Goal: Task Accomplishment & Management: Complete application form

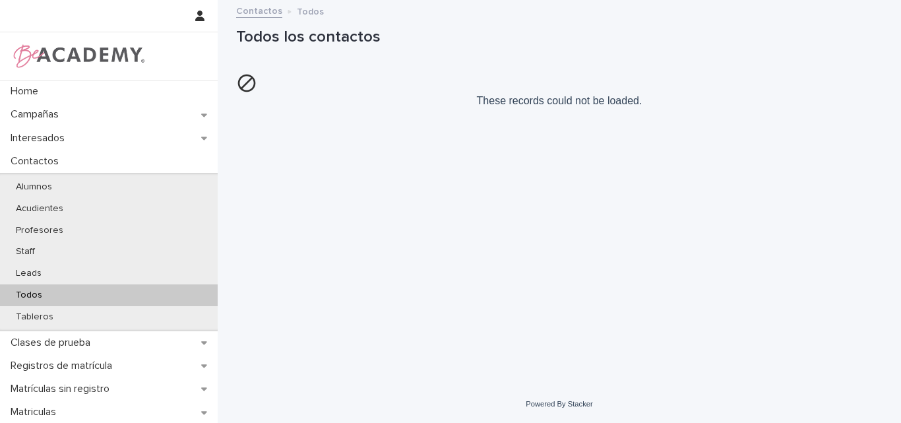
click at [57, 299] on div "Todos" at bounding box center [109, 295] width 218 height 22
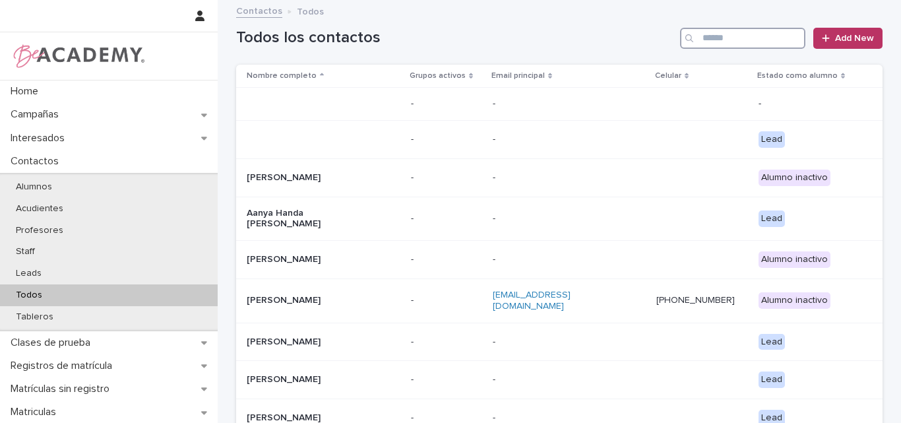
click at [746, 28] on input "Search" at bounding box center [742, 38] width 125 height 21
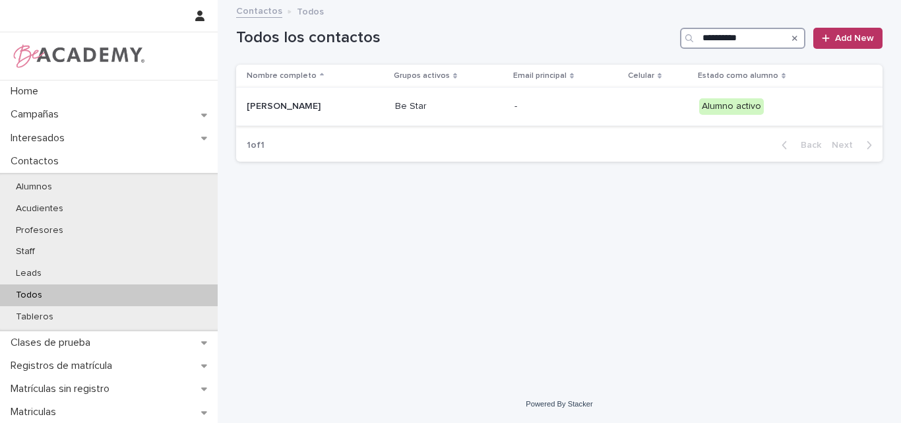
type input "**********"
click at [329, 111] on p "Sofia Gaviria Hernandez" at bounding box center [313, 106] width 132 height 11
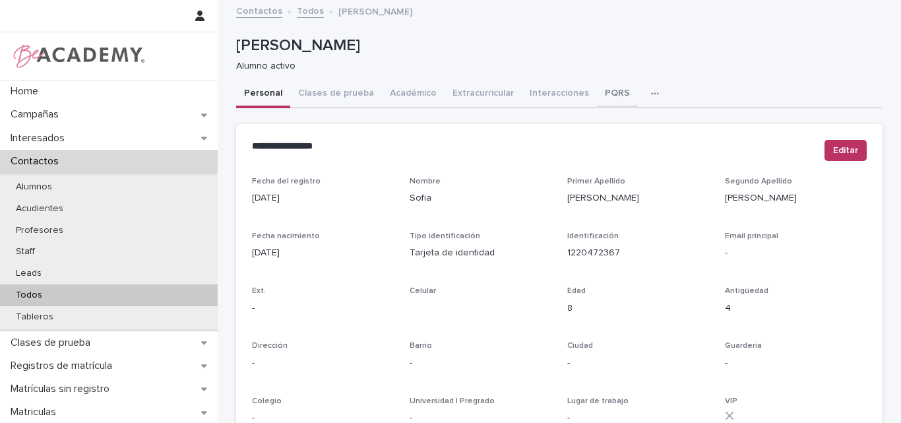
click at [602, 90] on button "PQRS" at bounding box center [617, 94] width 41 height 28
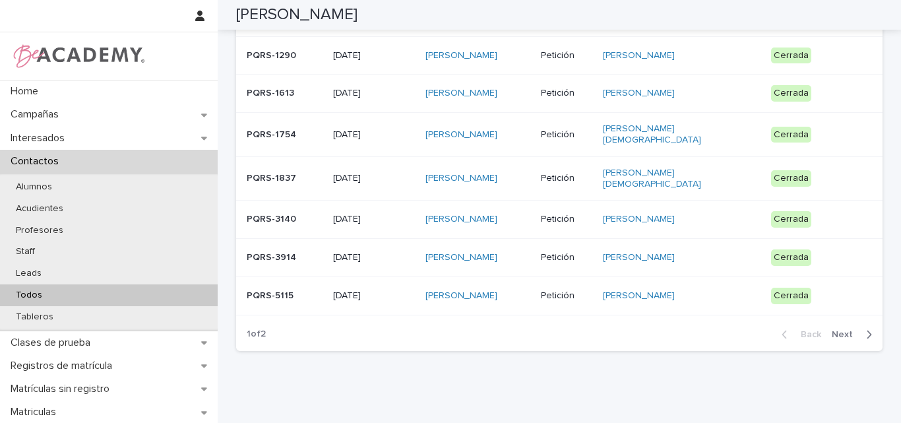
scroll to position [350, 0]
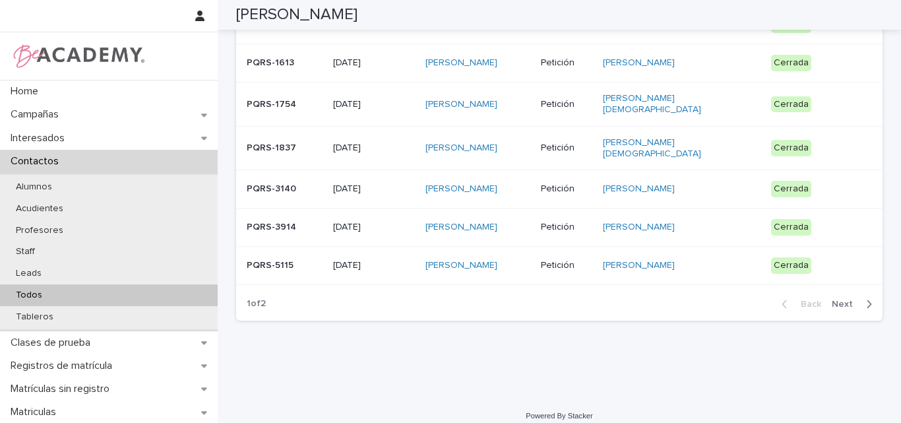
click at [843, 300] on span "Next" at bounding box center [846, 304] width 29 height 9
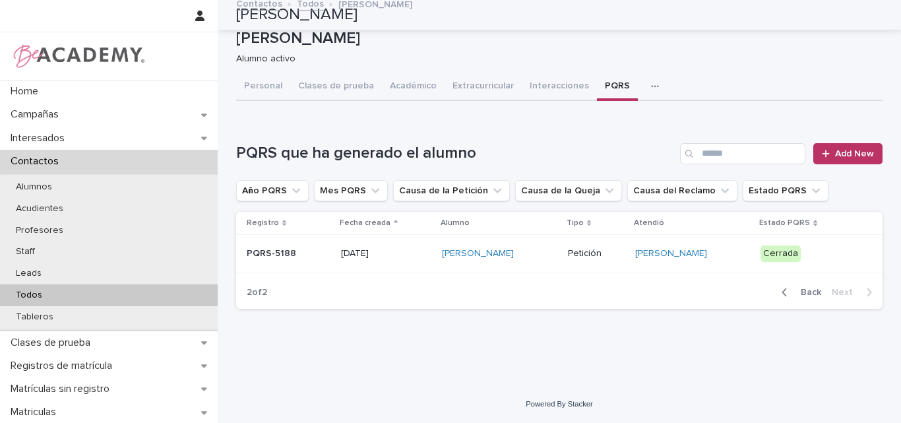
scroll to position [7, 0]
click at [292, 245] on div "PQRS-5188" at bounding box center [289, 252] width 84 height 14
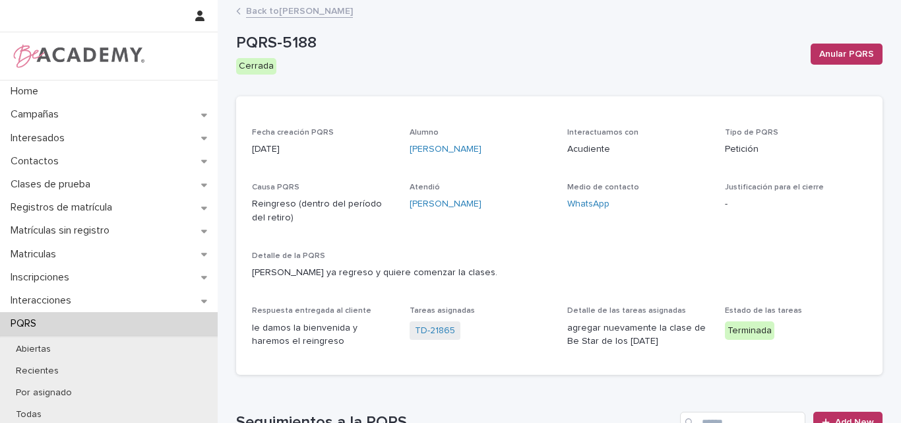
click at [328, 7] on link "Back to Sofia Gaviria Hernandez" at bounding box center [299, 10] width 107 height 15
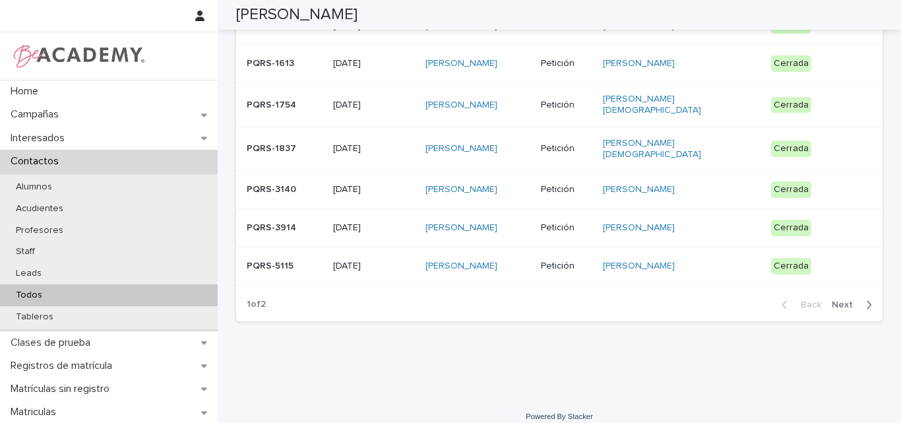
scroll to position [350, 0]
click at [299, 260] on p "PQRS-5115" at bounding box center [285, 265] width 76 height 11
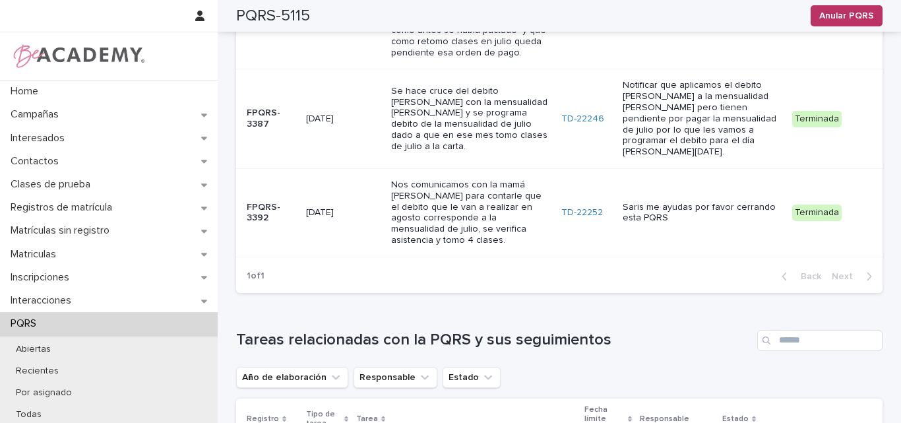
scroll to position [594, 0]
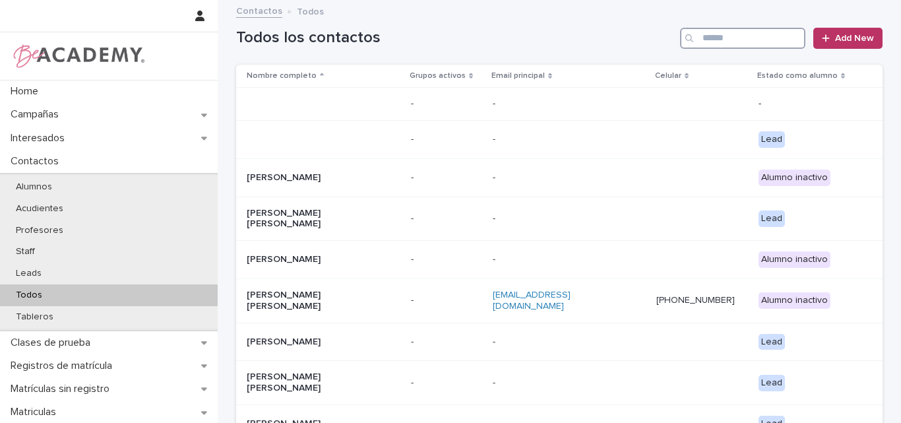
click at [720, 38] on input "Search" at bounding box center [742, 38] width 125 height 21
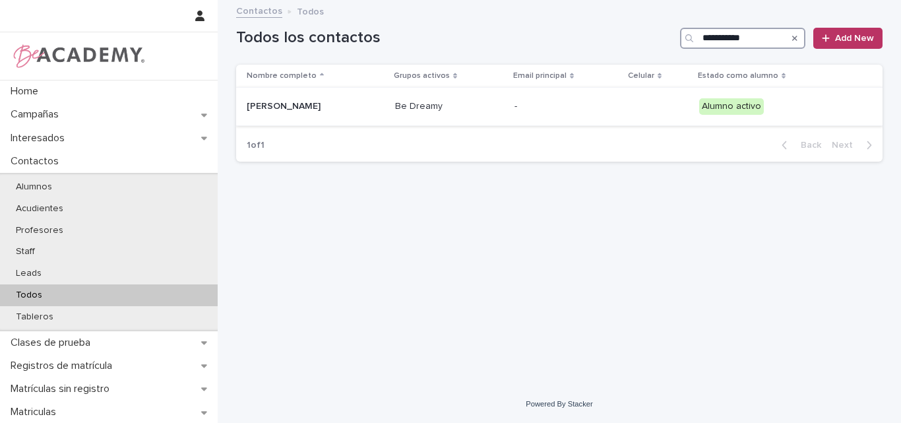
type input "**********"
click at [319, 113] on div "Amalia Moreno Sierra" at bounding box center [316, 107] width 138 height 22
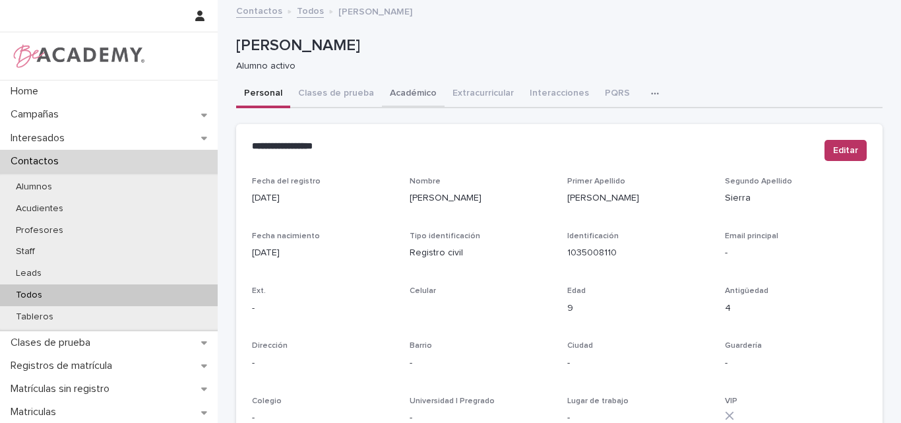
click at [404, 87] on button "Académico" at bounding box center [413, 94] width 63 height 28
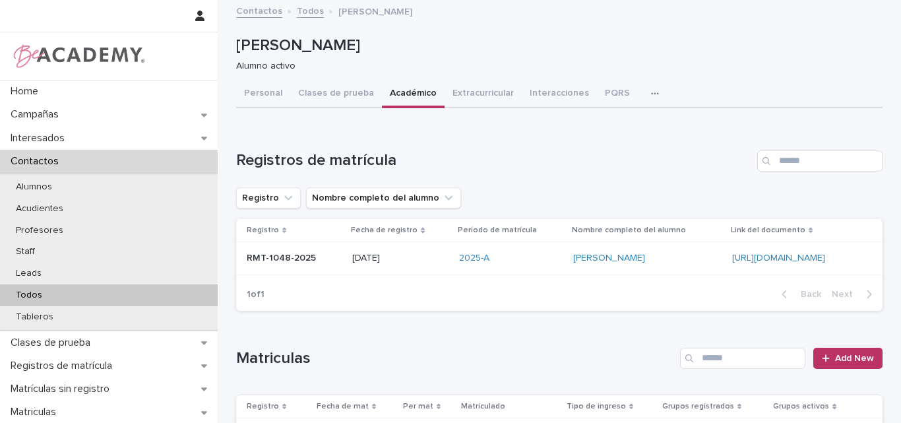
click at [73, 293] on div "Todos" at bounding box center [109, 295] width 218 height 22
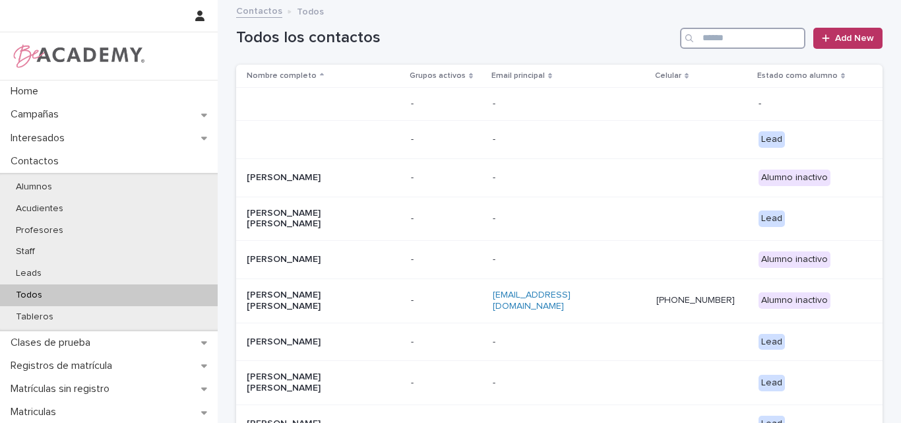
click at [749, 36] on input "Search" at bounding box center [742, 38] width 125 height 21
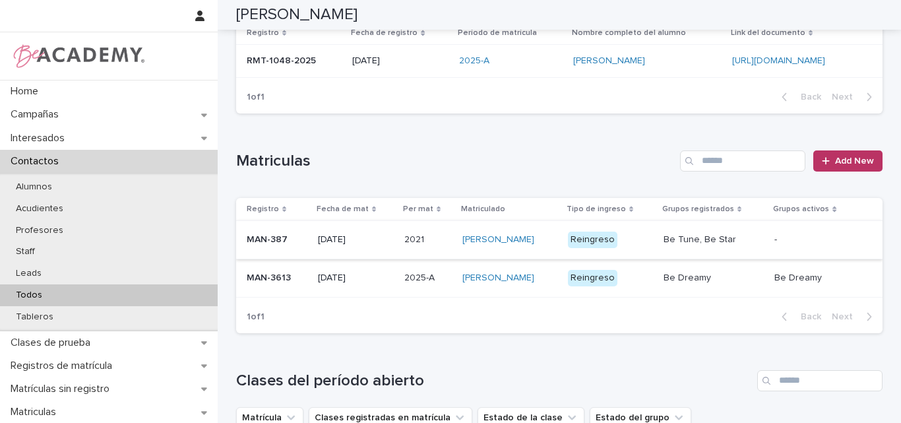
scroll to position [198, 0]
click at [44, 293] on p "Todos" at bounding box center [28, 295] width 47 height 11
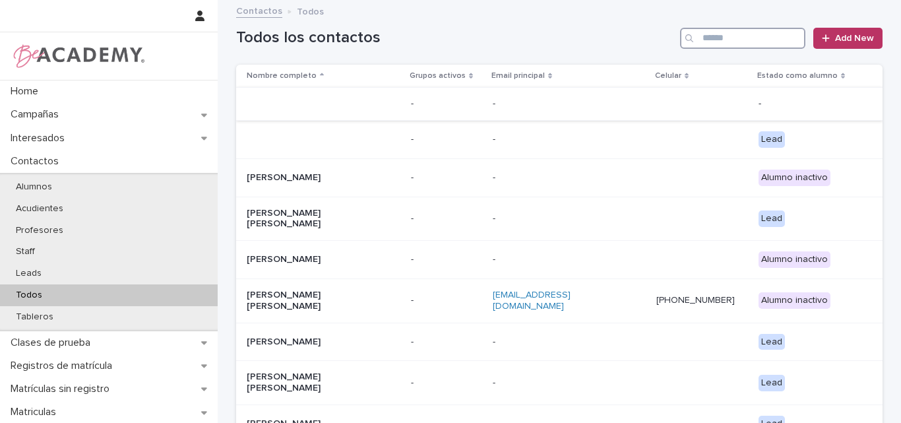
click at [724, 29] on input "Search" at bounding box center [742, 38] width 125 height 21
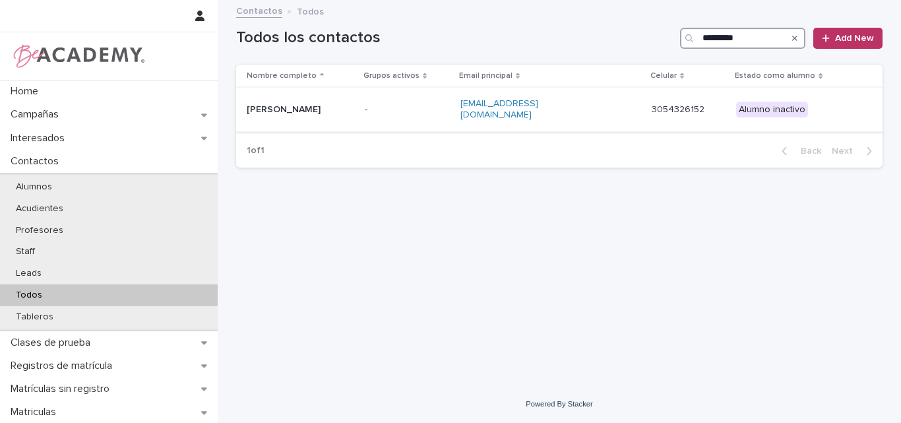
type input "*********"
click at [319, 106] on p "Sara Tabares Gomez" at bounding box center [301, 109] width 108 height 11
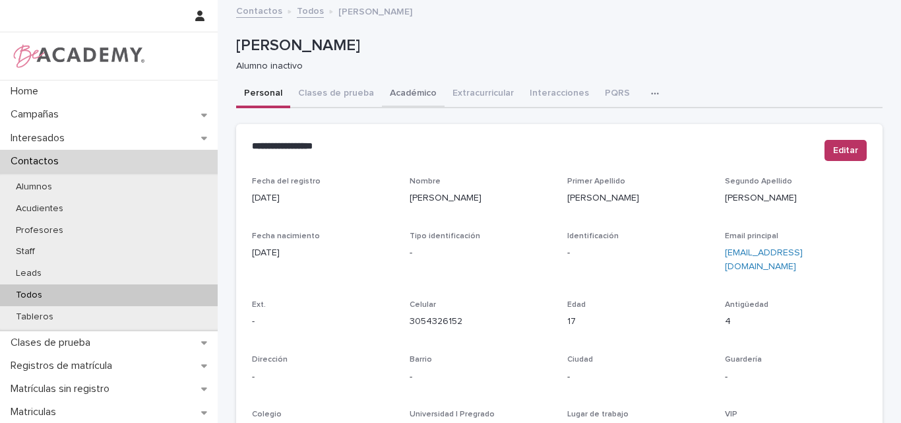
click at [403, 89] on button "Académico" at bounding box center [413, 94] width 63 height 28
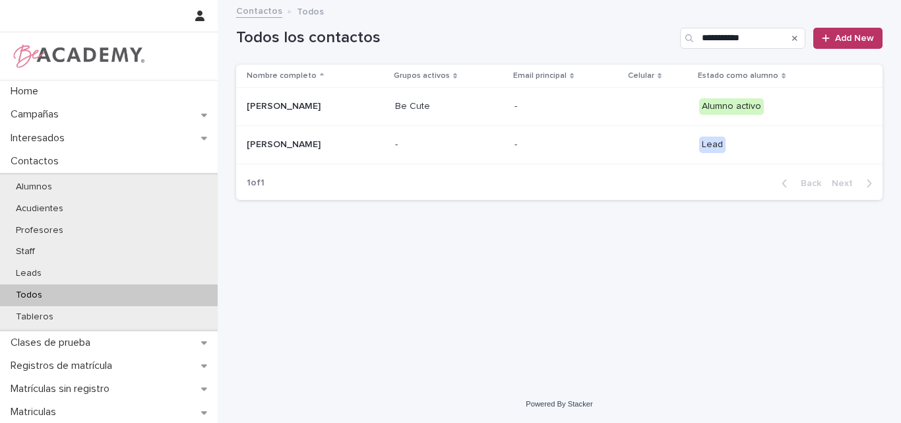
click at [794, 39] on icon "Search" at bounding box center [794, 38] width 5 height 5
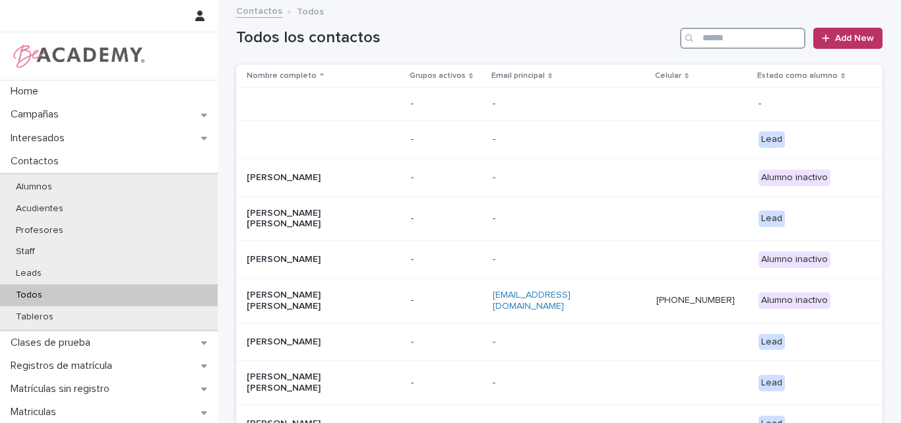
click at [737, 38] on input "Search" at bounding box center [742, 38] width 125 height 21
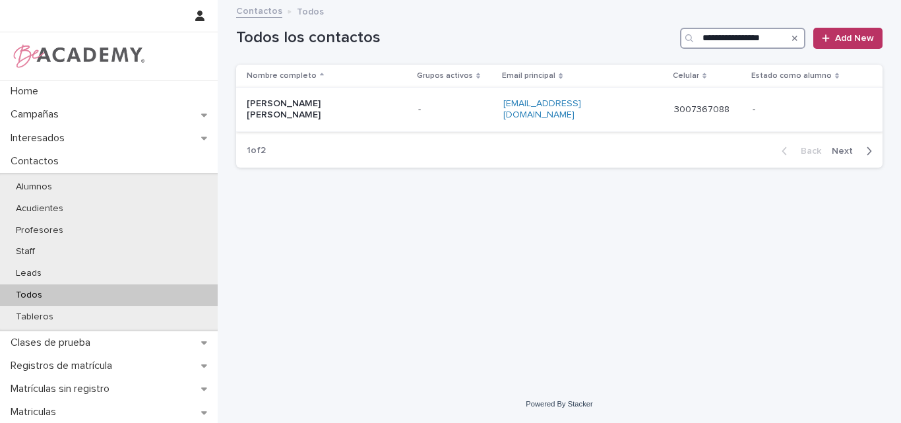
type input "**********"
click at [301, 113] on p "Sandra Milena Jimenez Restrepo" at bounding box center [313, 109] width 132 height 22
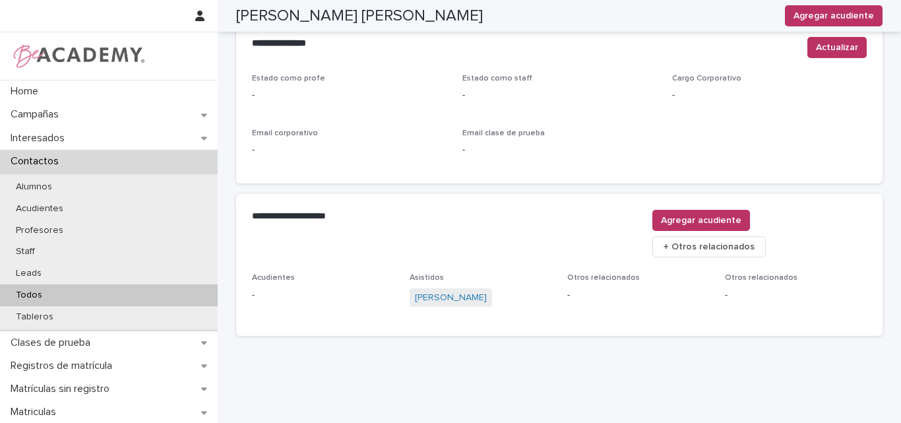
scroll to position [573, 0]
click at [472, 290] on link "Luciana Correa Jimenez" at bounding box center [451, 297] width 72 height 14
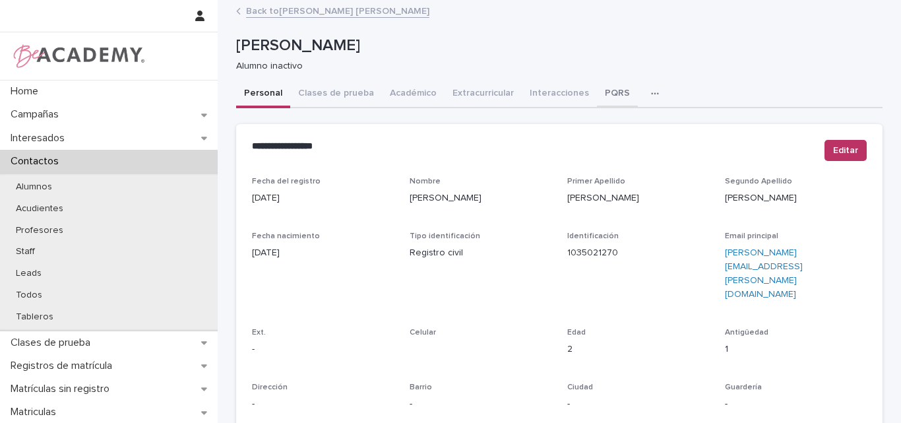
click at [601, 89] on button "PQRS" at bounding box center [617, 94] width 41 height 28
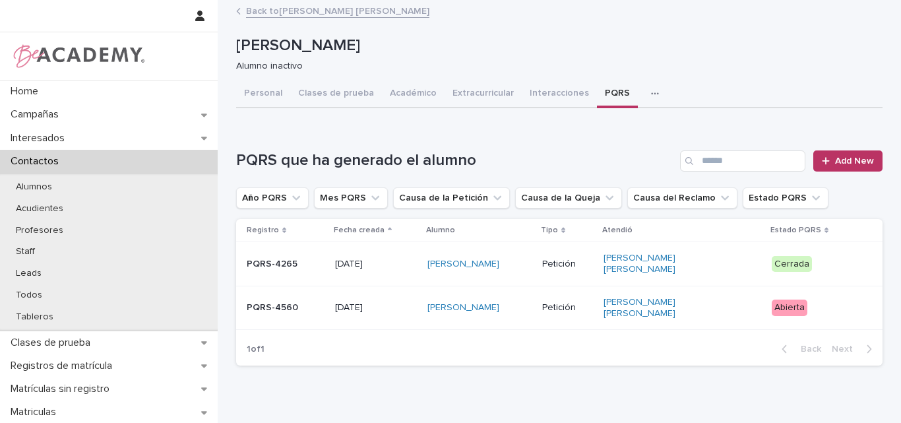
scroll to position [46, 0]
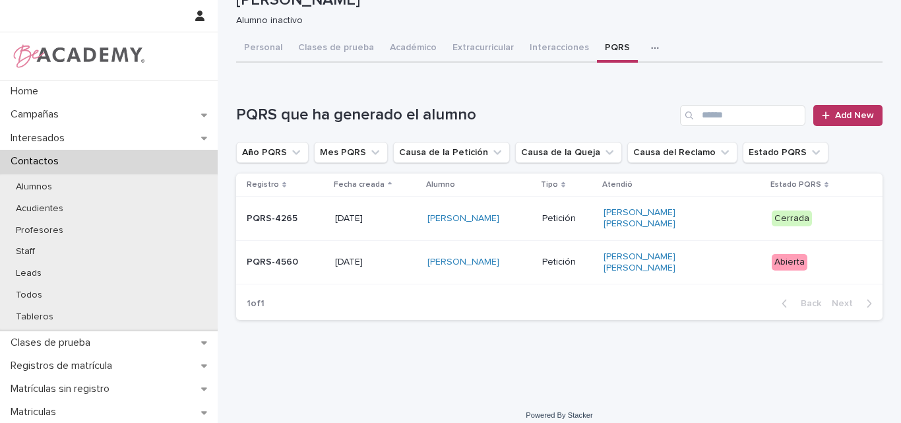
click at [312, 257] on p "PQRS-4560" at bounding box center [286, 262] width 78 height 11
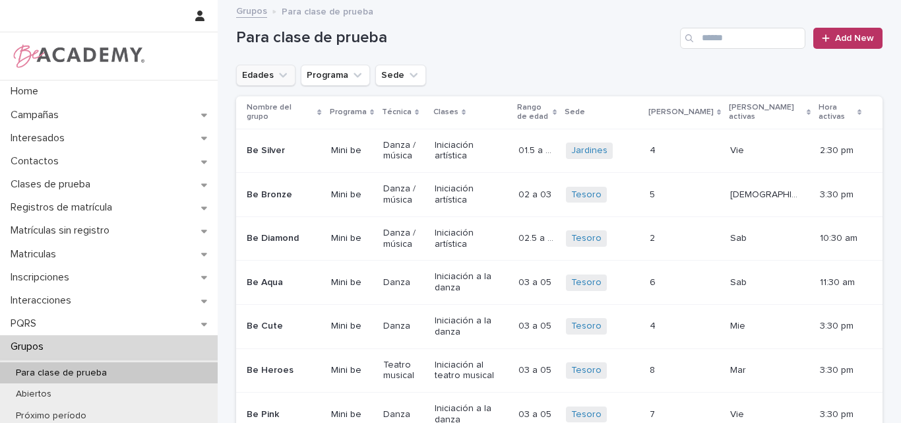
click at [282, 72] on icon "Edades" at bounding box center [282, 75] width 13 height 13
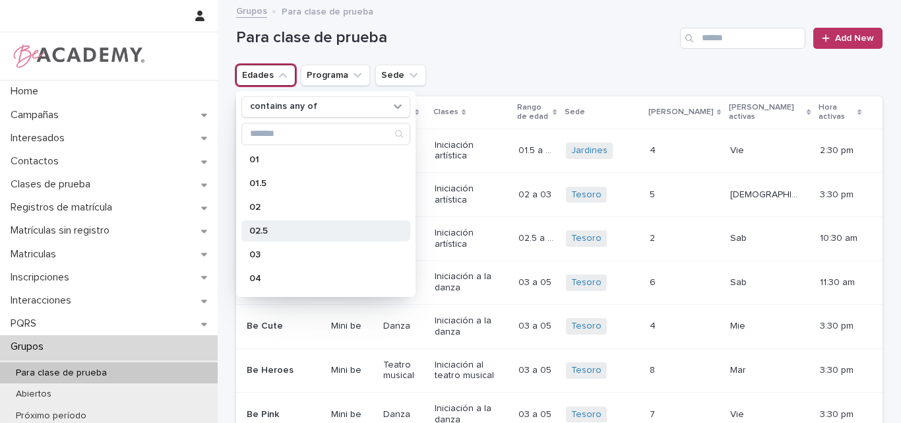
scroll to position [132, 0]
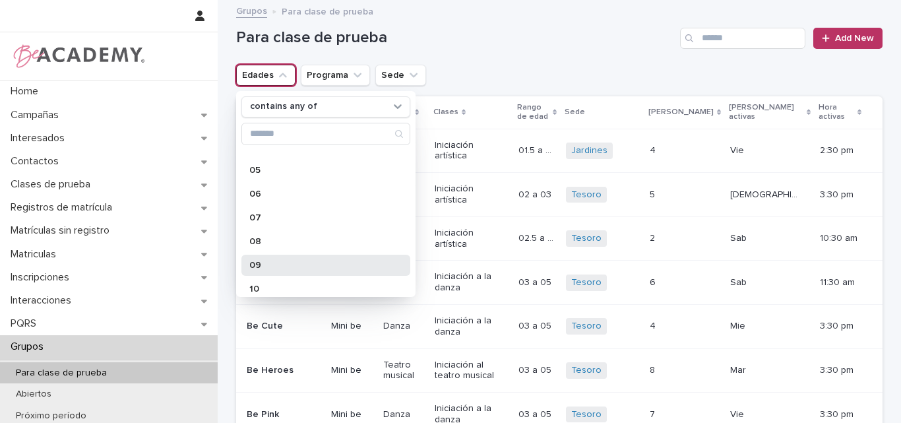
click at [260, 267] on p "09" at bounding box center [319, 265] width 140 height 9
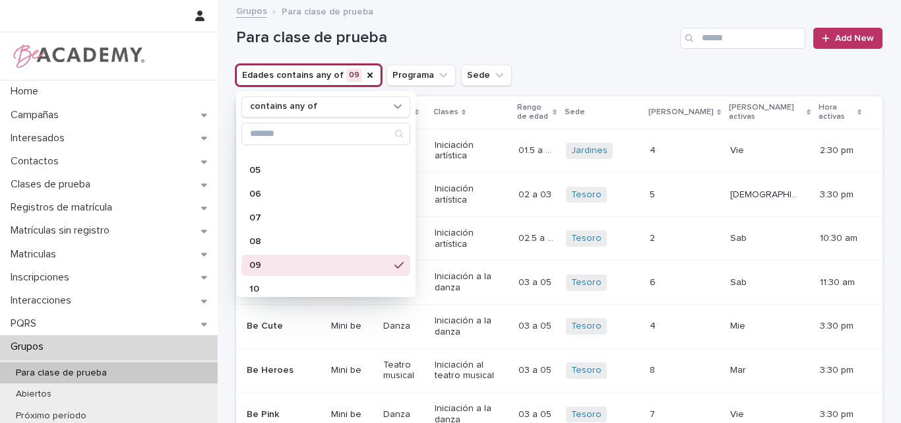
click at [513, 26] on div "Para clase de prueba Add New" at bounding box center [559, 32] width 647 height 63
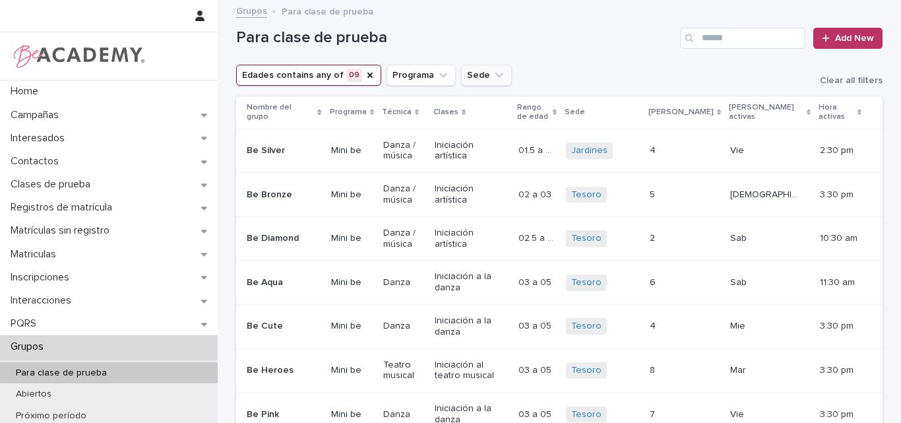
click at [495, 75] on icon "Sede" at bounding box center [499, 75] width 8 height 5
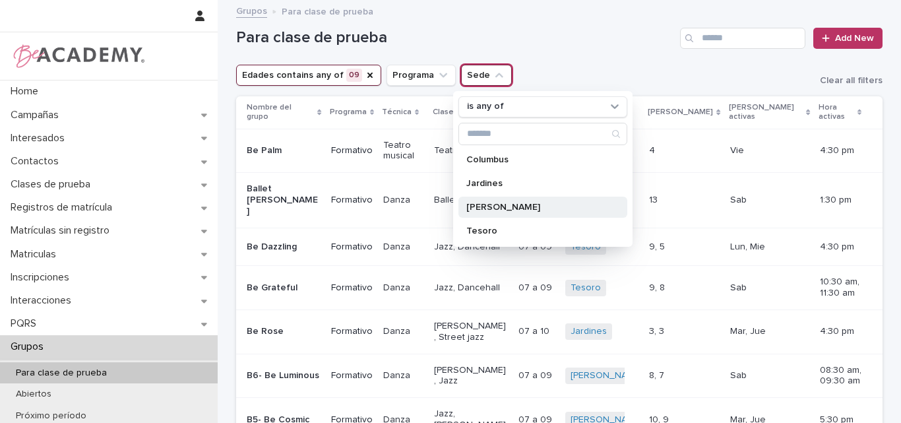
click at [503, 210] on p "Rosales" at bounding box center [536, 207] width 140 height 9
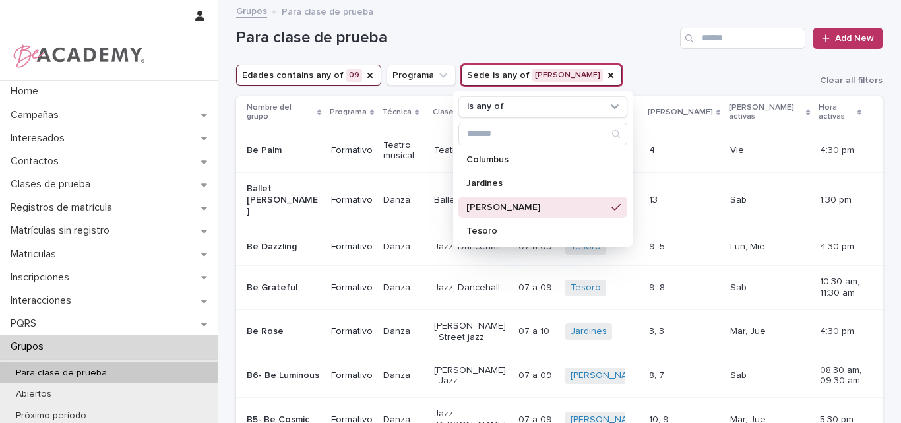
click at [623, 42] on h1 "Para clase de prueba" at bounding box center [455, 37] width 439 height 19
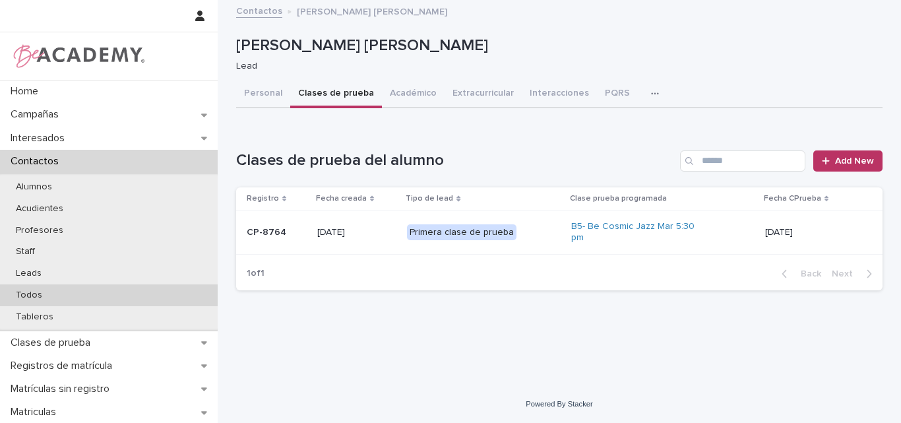
click at [81, 289] on div "Todos" at bounding box center [109, 295] width 218 height 22
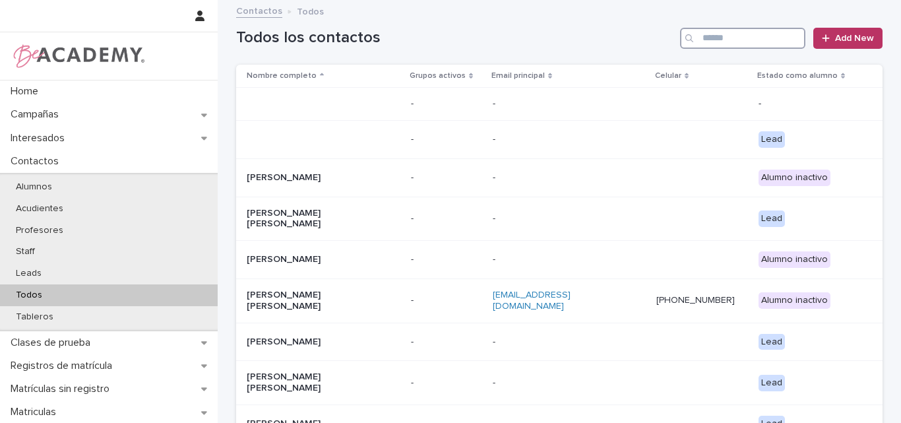
click at [737, 34] on input "Search" at bounding box center [742, 38] width 125 height 21
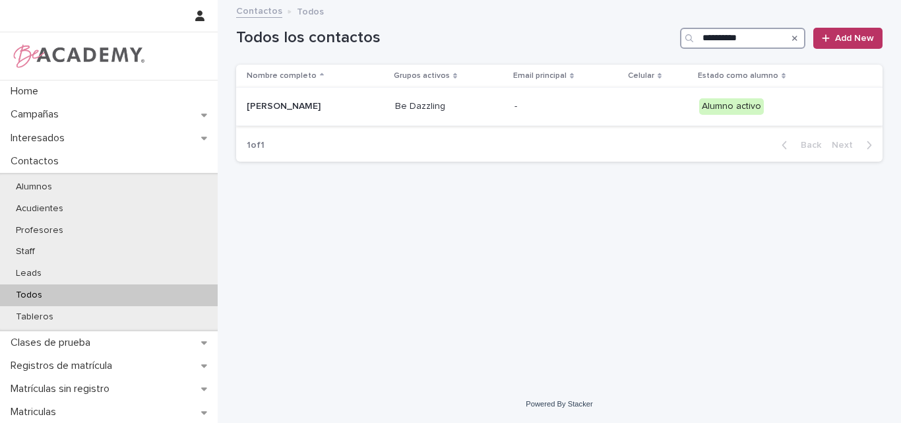
type input "**********"
click at [303, 108] on p "[PERSON_NAME]" at bounding box center [313, 106] width 132 height 11
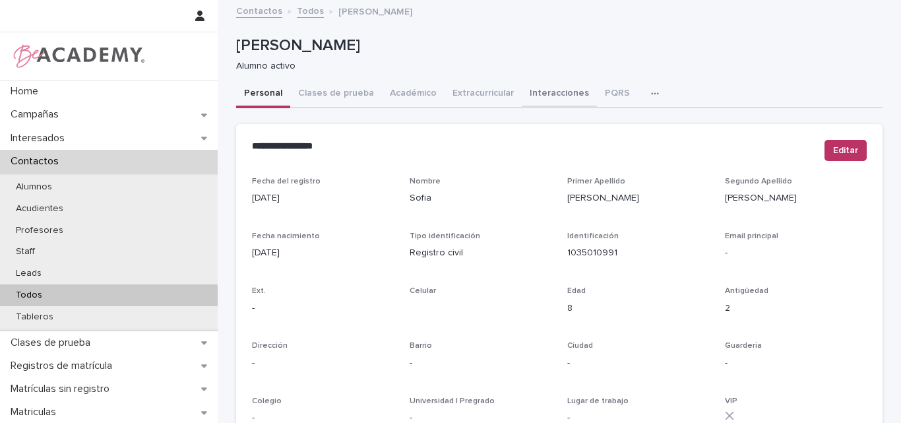
click at [554, 89] on button "Interacciones" at bounding box center [559, 94] width 75 height 28
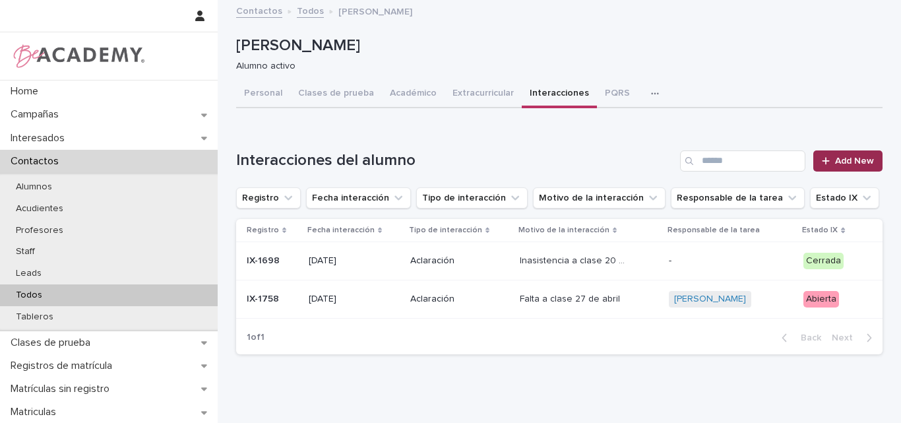
click at [849, 160] on span "Add New" at bounding box center [854, 160] width 39 height 9
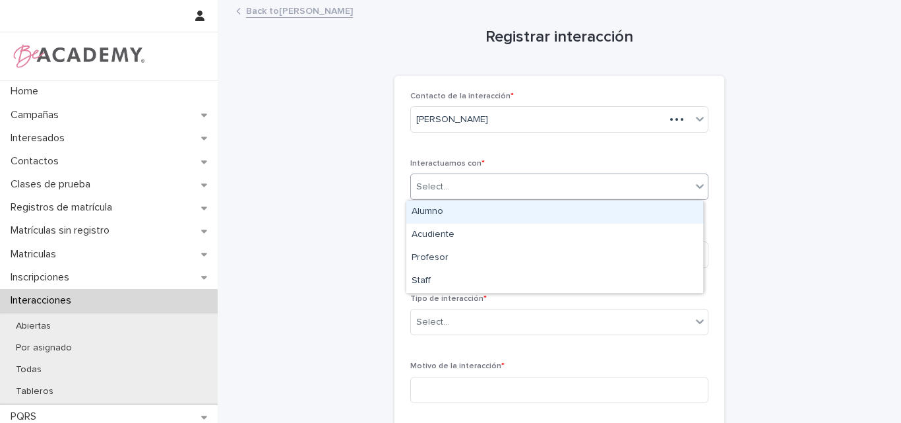
click at [625, 193] on div "Select..." at bounding box center [551, 187] width 280 height 22
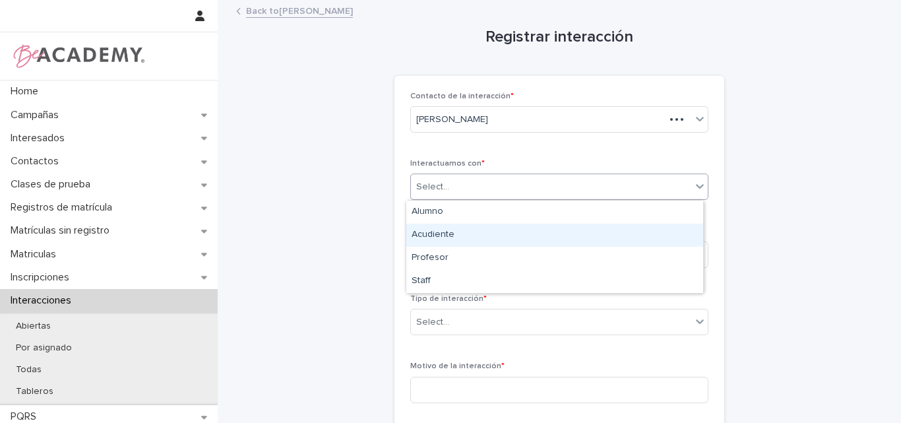
click at [468, 235] on div "Acudiente" at bounding box center [554, 235] width 297 height 23
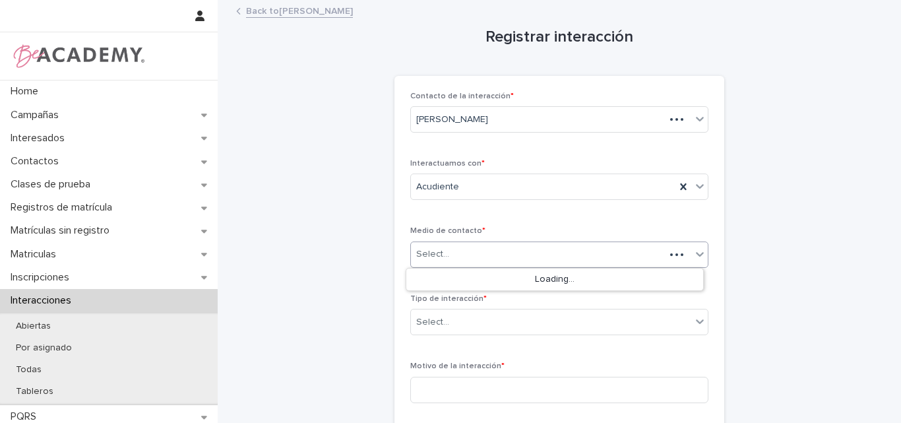
click at [504, 257] on div "Select..." at bounding box center [538, 254] width 254 height 22
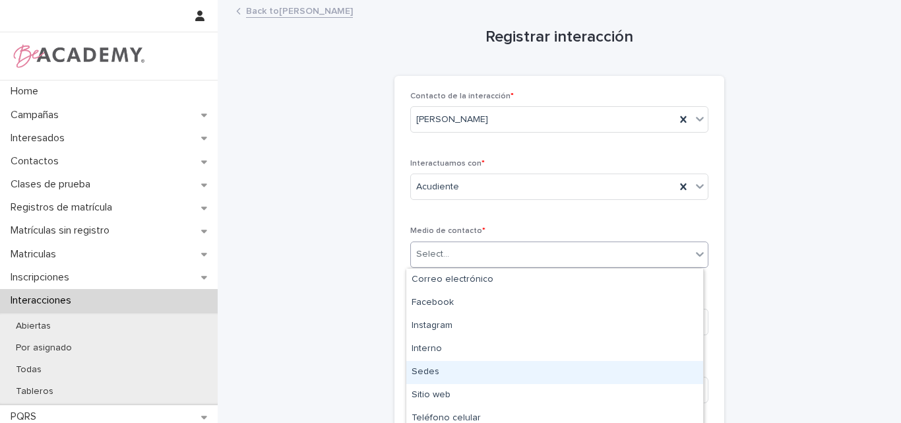
type input "*"
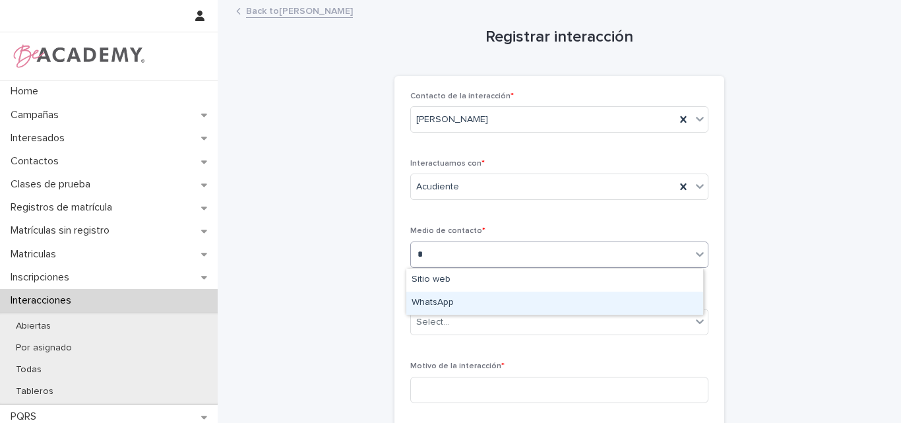
click at [447, 306] on div "WhatsApp" at bounding box center [554, 303] width 297 height 23
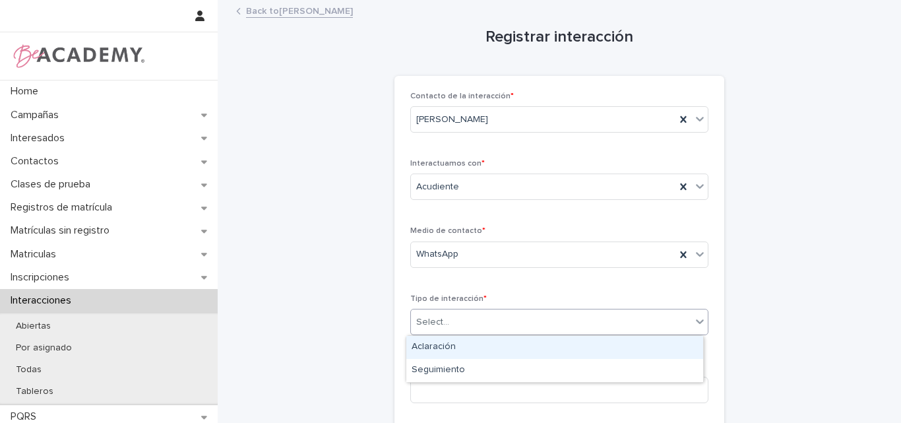
drag, startPoint x: 483, startPoint y: 315, endPoint x: 466, endPoint y: 325, distance: 19.8
click at [482, 315] on div "Select..." at bounding box center [551, 322] width 280 height 22
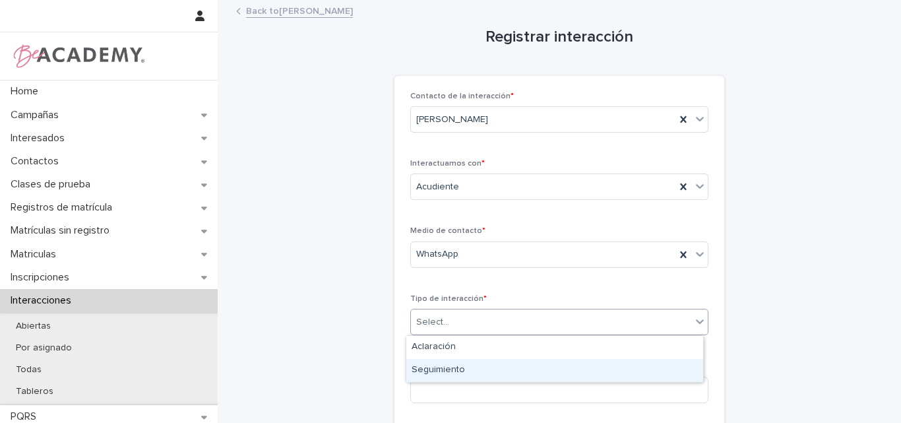
click at [461, 370] on div "Seguimiento" at bounding box center [554, 370] width 297 height 23
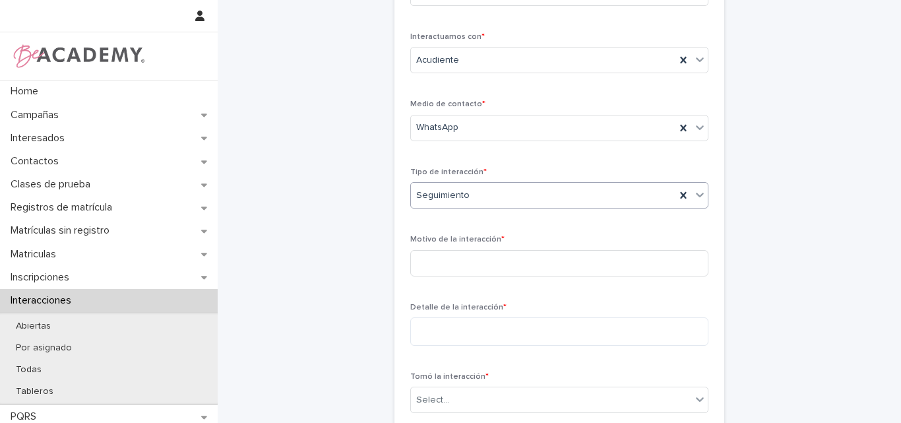
scroll to position [132, 0]
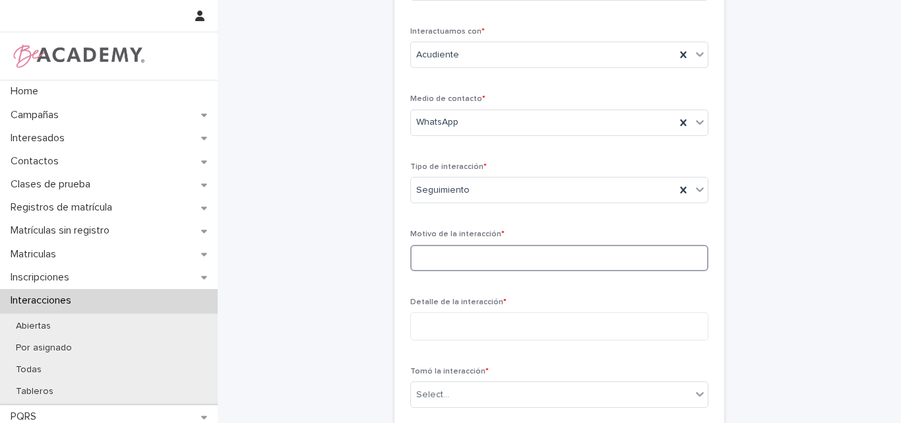
click at [470, 257] on input at bounding box center [559, 258] width 298 height 26
type input "**********"
click at [470, 327] on textarea at bounding box center [559, 326] width 298 height 28
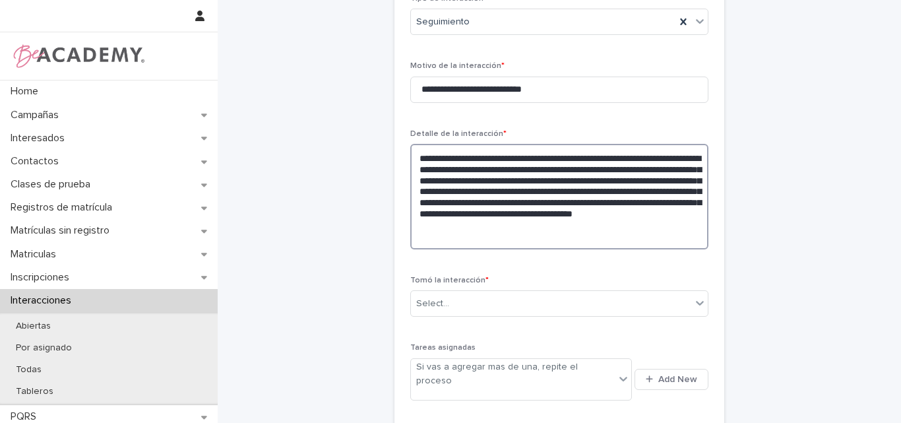
scroll to position [330, 0]
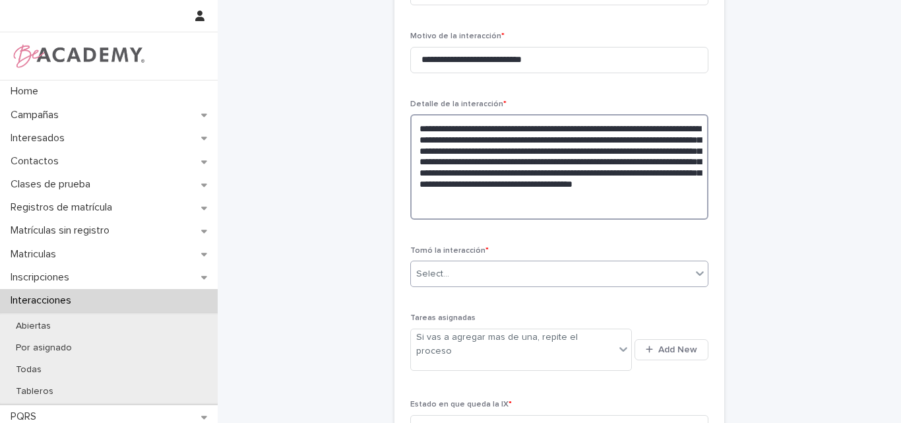
type textarea "**********"
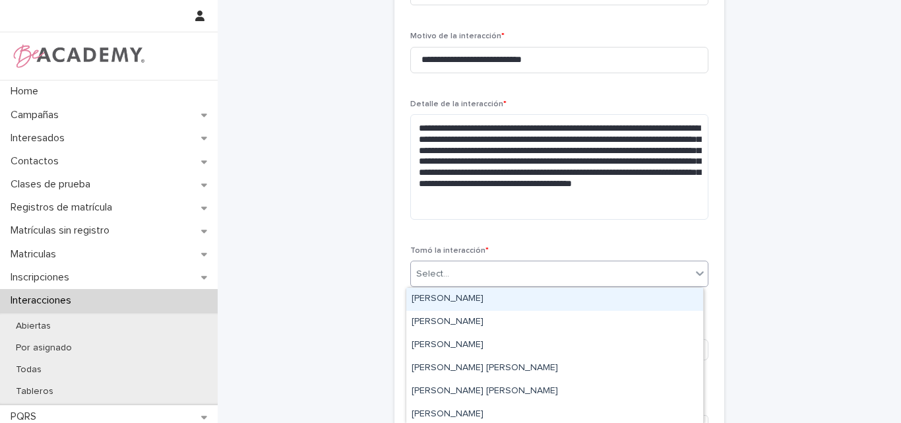
click at [509, 272] on div "Select..." at bounding box center [551, 274] width 280 height 22
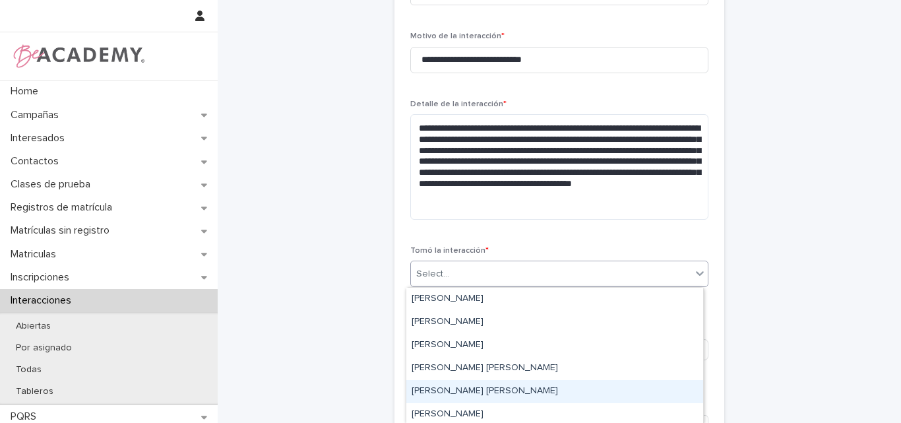
click at [459, 386] on div "Lina Rico Montoya" at bounding box center [554, 391] width 297 height 23
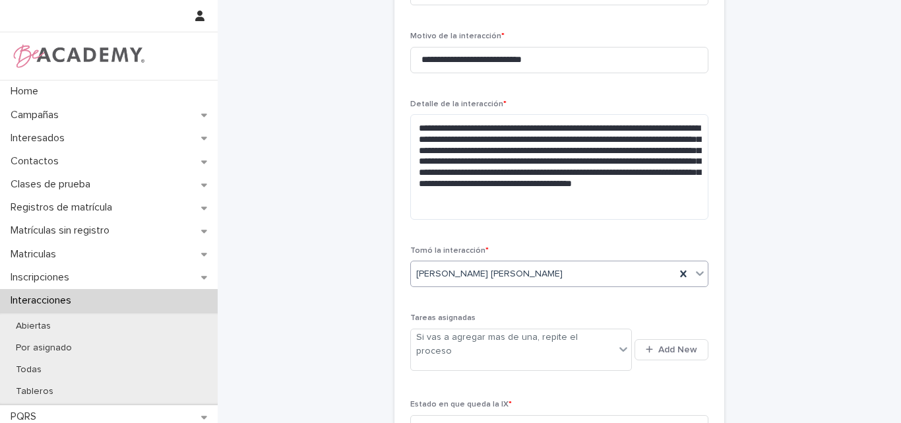
scroll to position [396, 0]
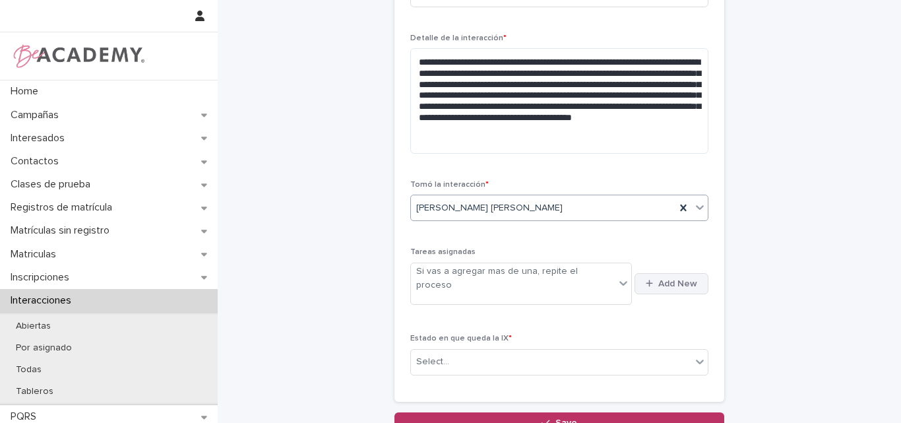
click at [677, 279] on span "Add New" at bounding box center [677, 283] width 39 height 9
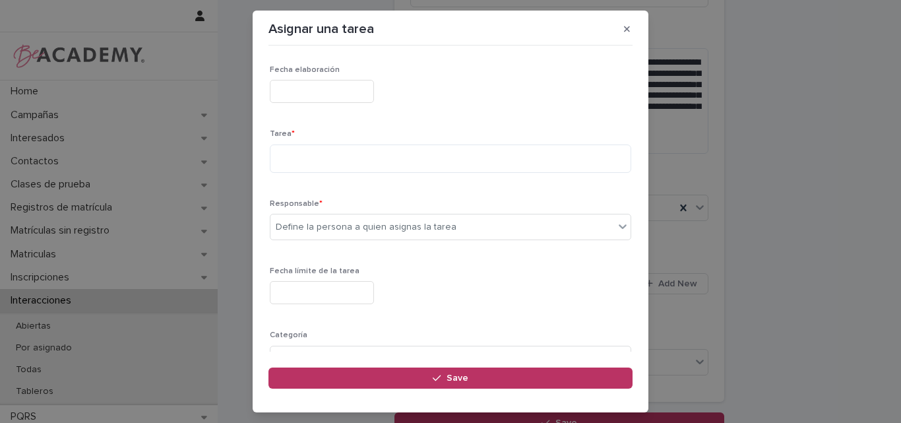
click at [365, 92] on input "text" at bounding box center [322, 91] width 104 height 23
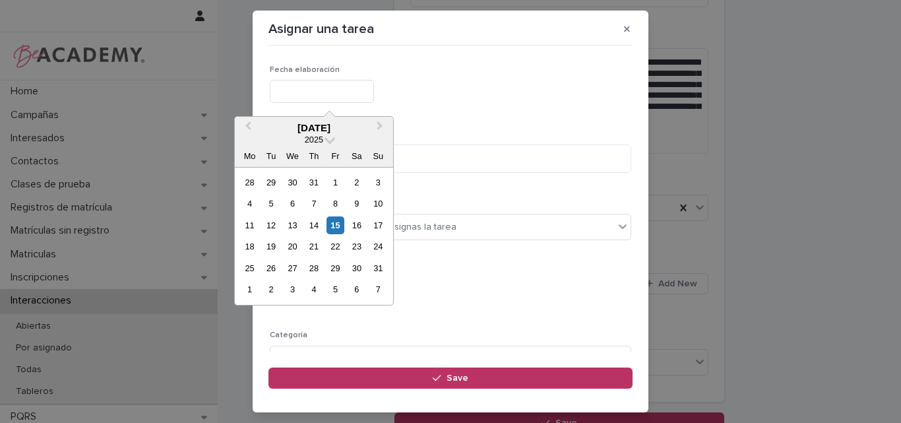
type input "**********"
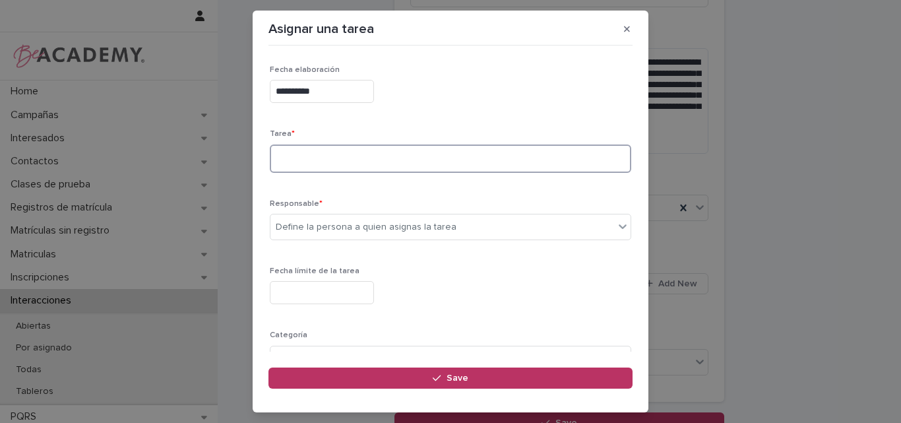
click at [333, 164] on textarea at bounding box center [451, 158] width 362 height 28
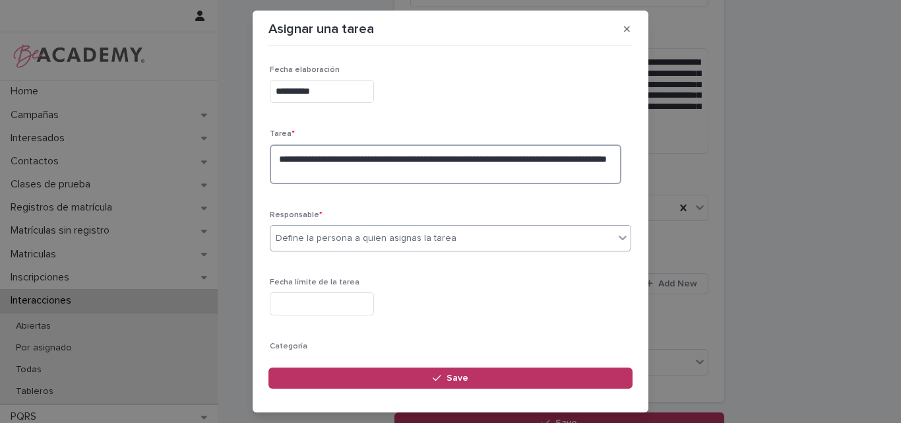
type textarea "**********"
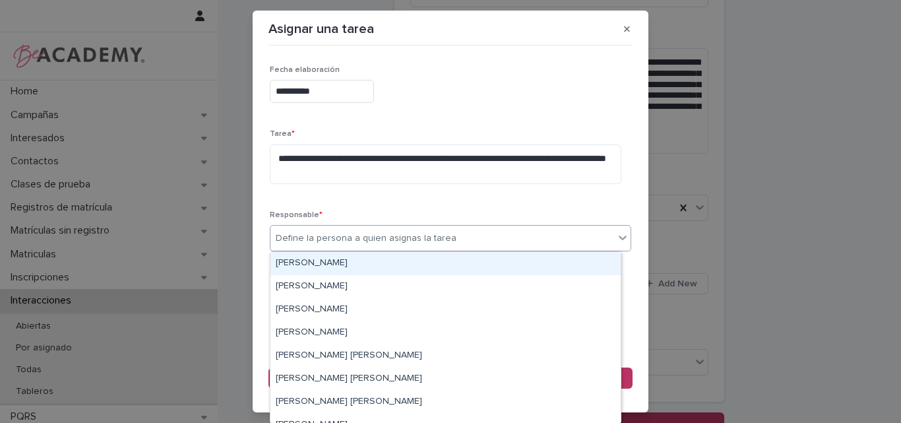
drag, startPoint x: 445, startPoint y: 237, endPoint x: 367, endPoint y: 274, distance: 86.5
click at [445, 237] on div "Define la persona a quien asignas la tarea" at bounding box center [366, 239] width 181 height 14
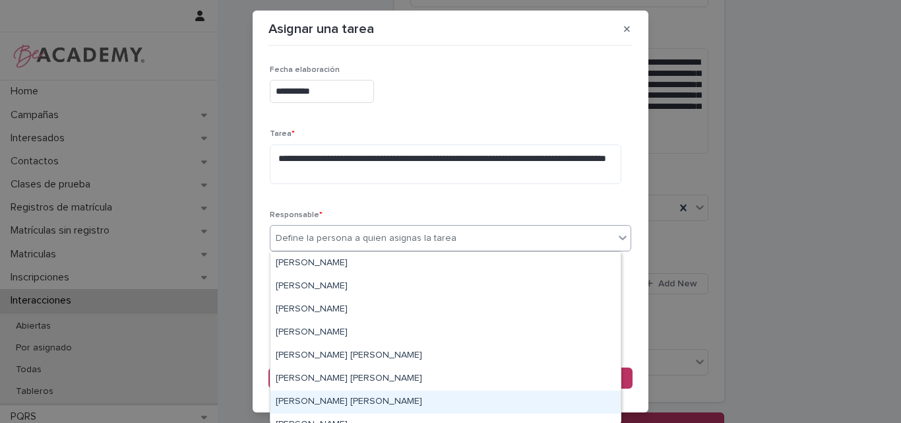
click at [305, 402] on div "Lina Rico Montoya" at bounding box center [445, 402] width 350 height 23
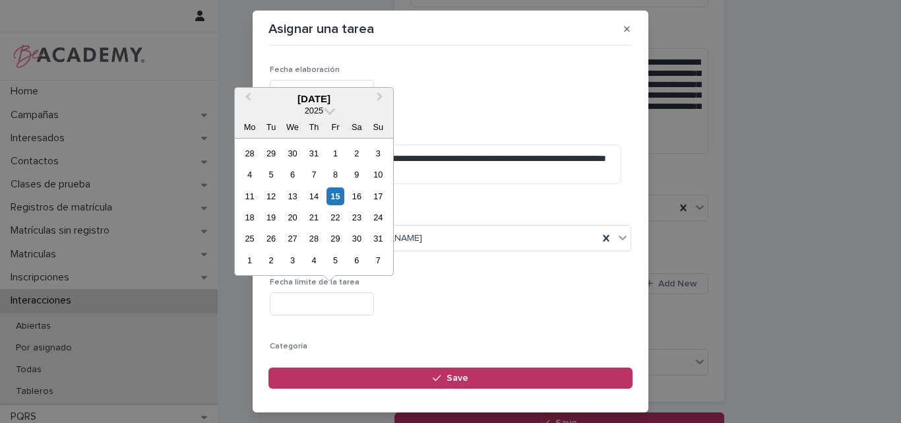
click at [340, 305] on input "text" at bounding box center [322, 303] width 104 height 23
click at [313, 234] on div "28" at bounding box center [314, 239] width 18 height 18
type input "**********"
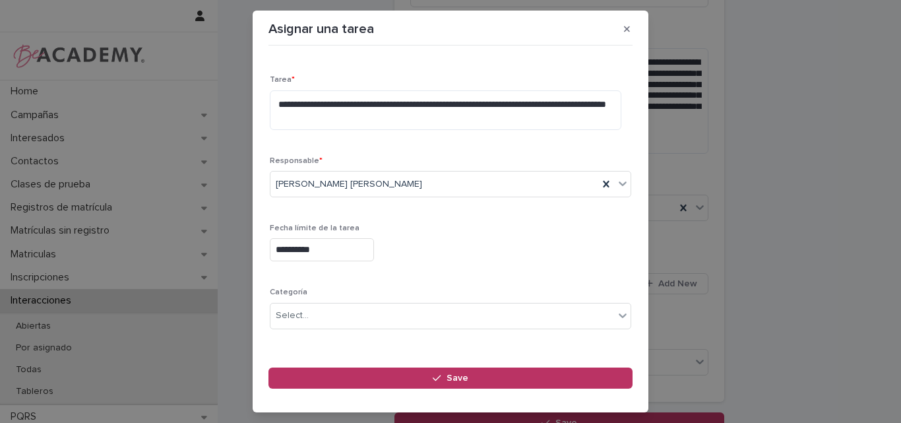
scroll to position [140, 0]
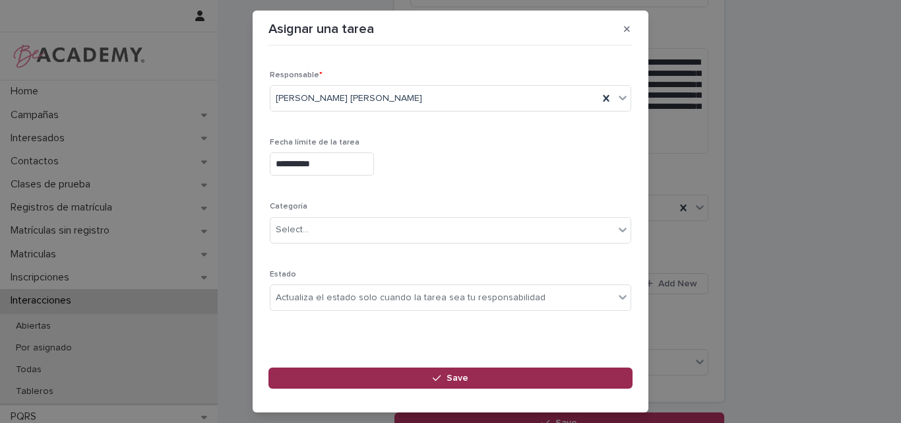
click at [439, 378] on icon "button" at bounding box center [437, 378] width 8 height 6
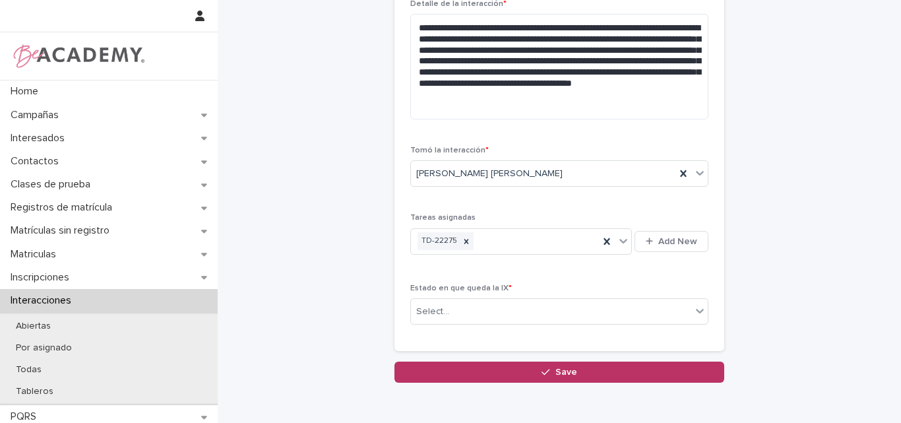
scroll to position [462, 0]
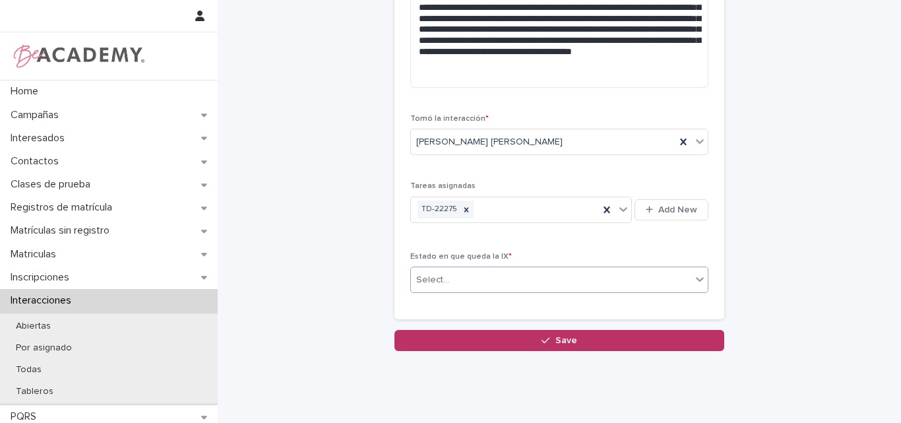
click at [499, 279] on div "Select..." at bounding box center [551, 280] width 280 height 22
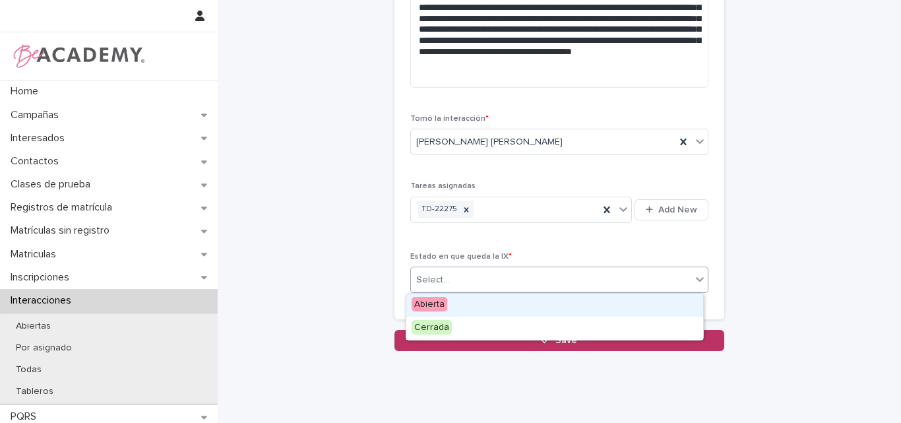
click at [457, 302] on div "Abierta" at bounding box center [554, 305] width 297 height 23
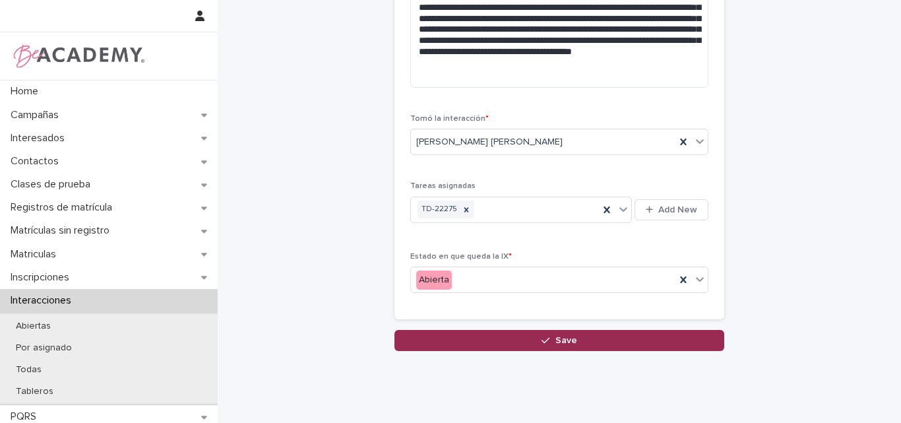
click at [564, 338] on span "Save" at bounding box center [566, 340] width 22 height 9
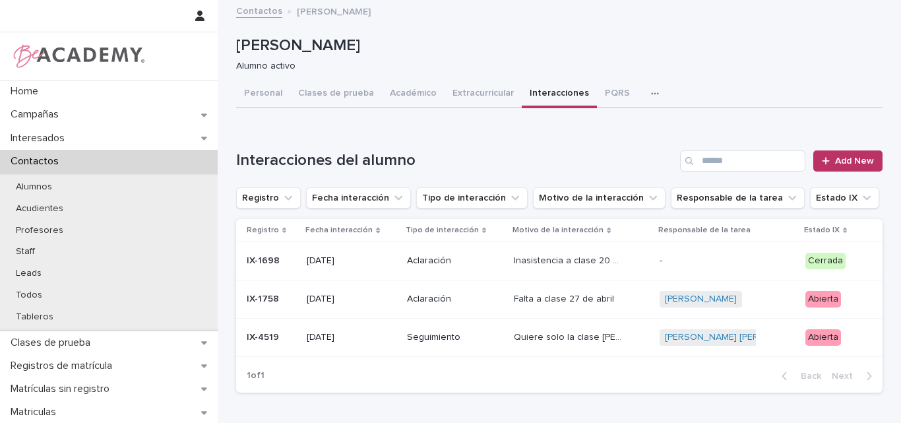
click at [282, 340] on p at bounding box center [271, 337] width 49 height 11
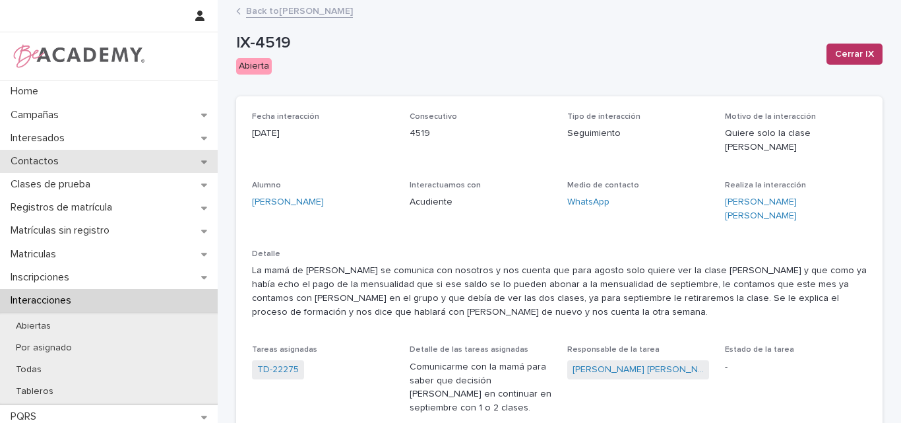
click at [55, 157] on p "Contactos" at bounding box center [37, 161] width 64 height 13
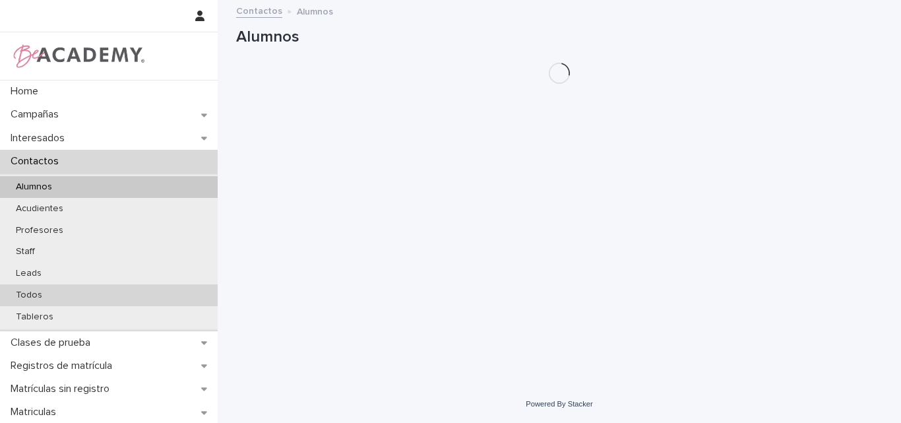
click at [40, 293] on p "Todos" at bounding box center [28, 295] width 47 height 11
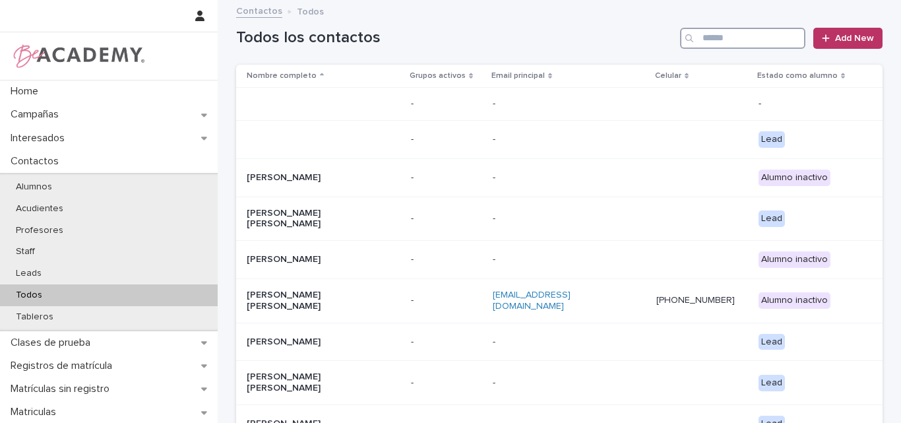
drag, startPoint x: 727, startPoint y: 40, endPoint x: 714, endPoint y: 26, distance: 18.7
click at [727, 40] on input "Search" at bounding box center [742, 38] width 125 height 21
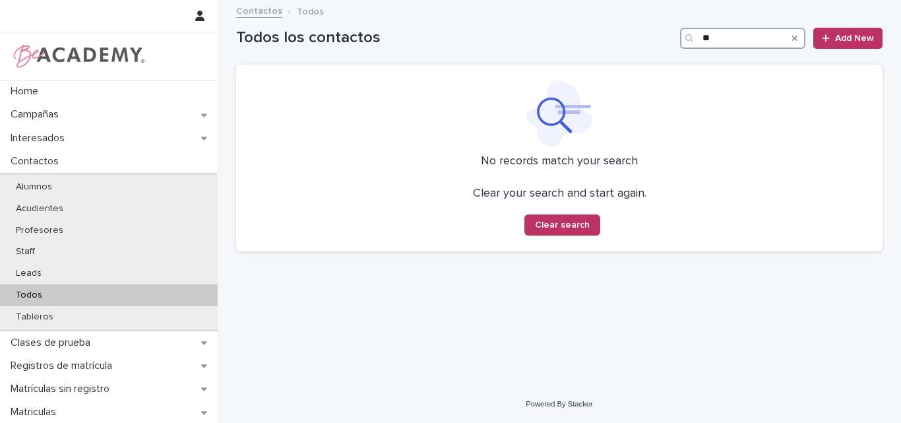
type input "*"
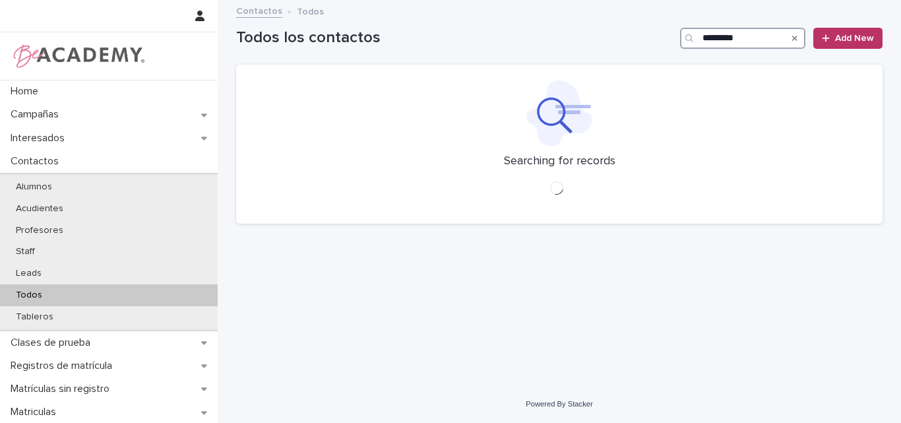
click at [769, 34] on input "*********" at bounding box center [742, 38] width 125 height 21
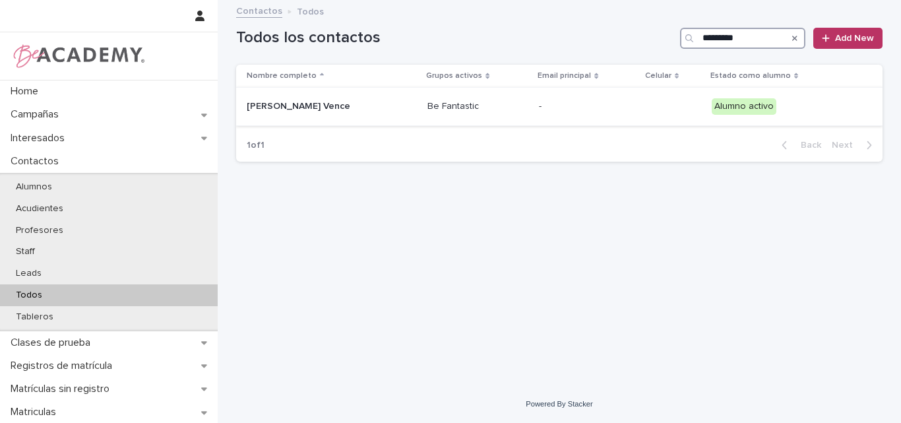
type input "*********"
click at [343, 101] on p "Sara Sophia Rincon Vence" at bounding box center [313, 106] width 132 height 11
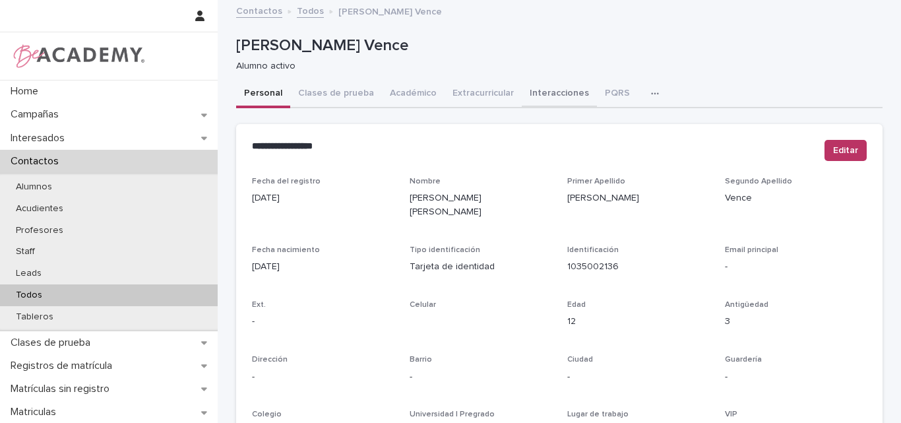
click at [550, 86] on button "Interacciones" at bounding box center [559, 94] width 75 height 28
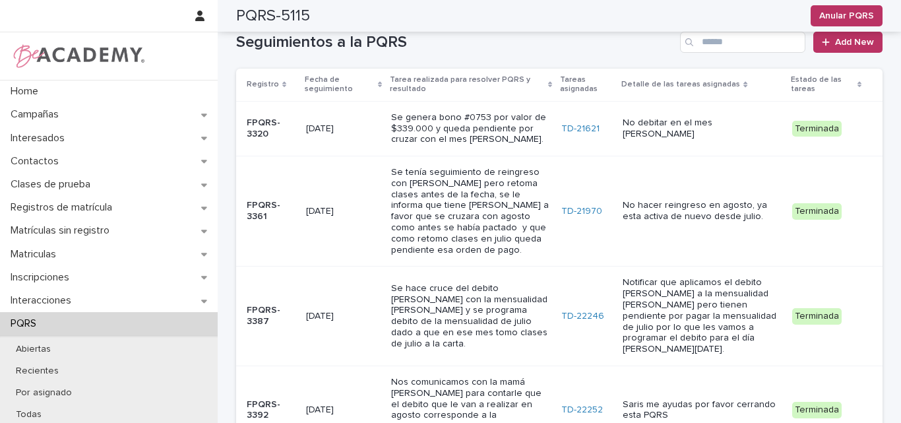
scroll to position [462, 0]
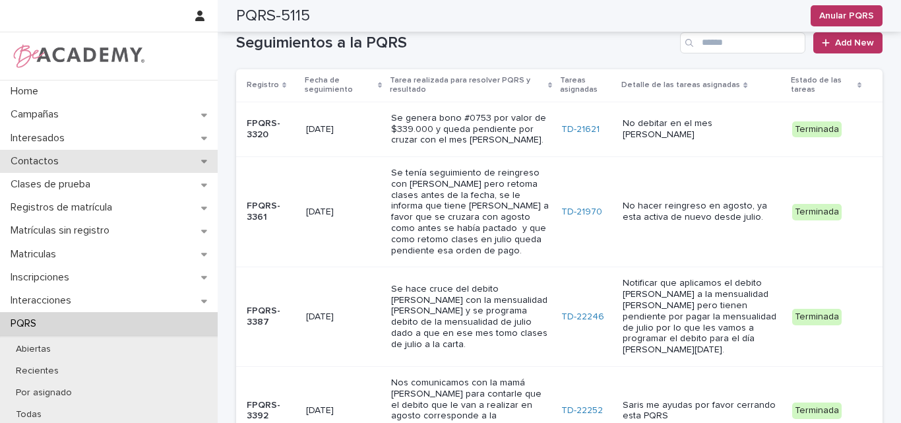
click at [58, 158] on p "Contactos" at bounding box center [37, 161] width 64 height 13
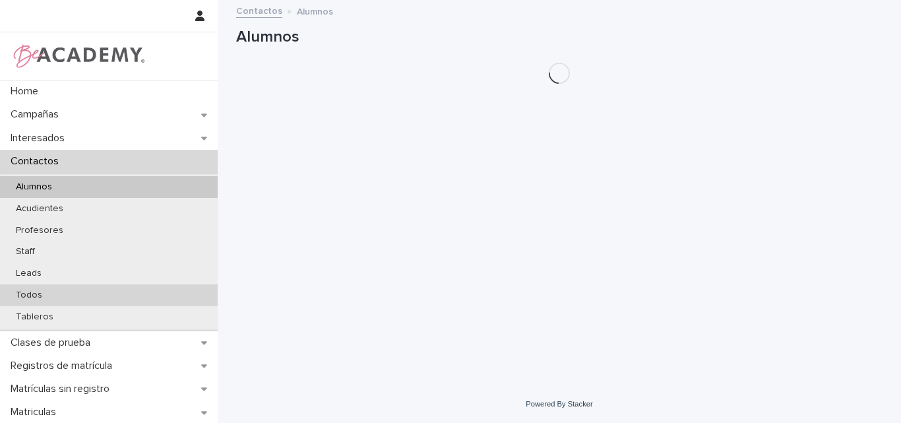
click at [40, 297] on p "Todos" at bounding box center [28, 295] width 47 height 11
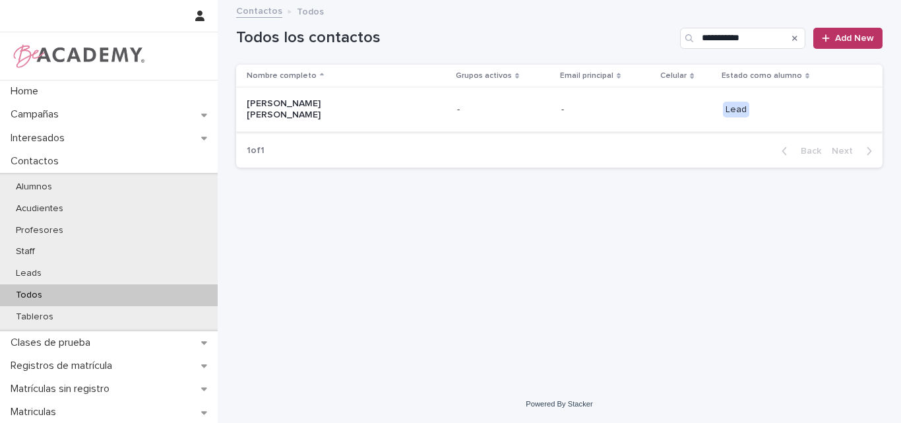
type input "**********"
click at [319, 106] on p "[PERSON_NAME] [PERSON_NAME]" at bounding box center [313, 109] width 132 height 22
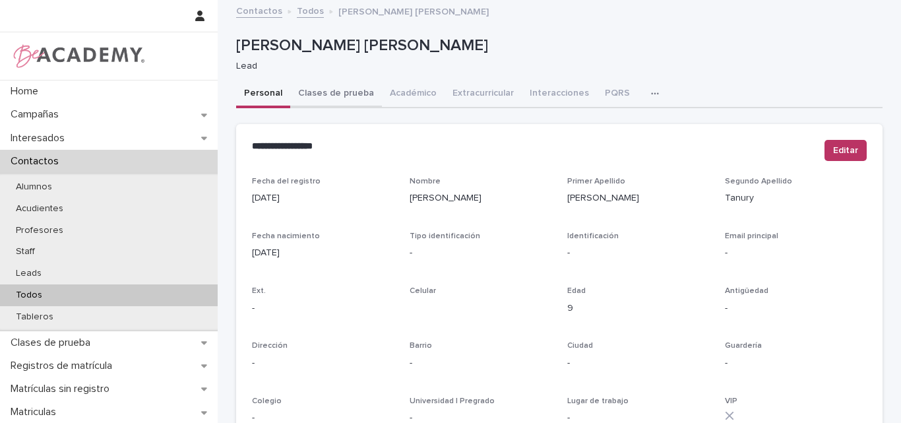
click at [319, 88] on button "Clases de prueba" at bounding box center [336, 94] width 92 height 28
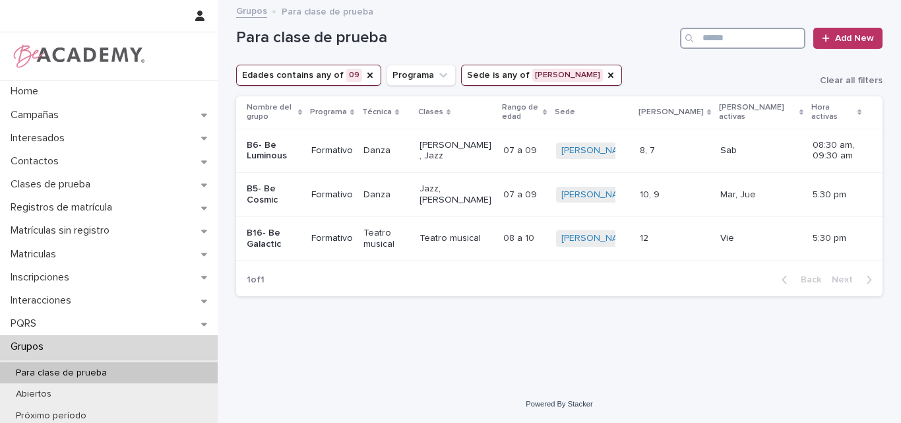
click at [749, 35] on input "Search" at bounding box center [742, 38] width 125 height 21
click at [606, 76] on icon "Sede" at bounding box center [611, 75] width 11 height 11
click at [367, 73] on icon "Edades" at bounding box center [369, 75] width 5 height 5
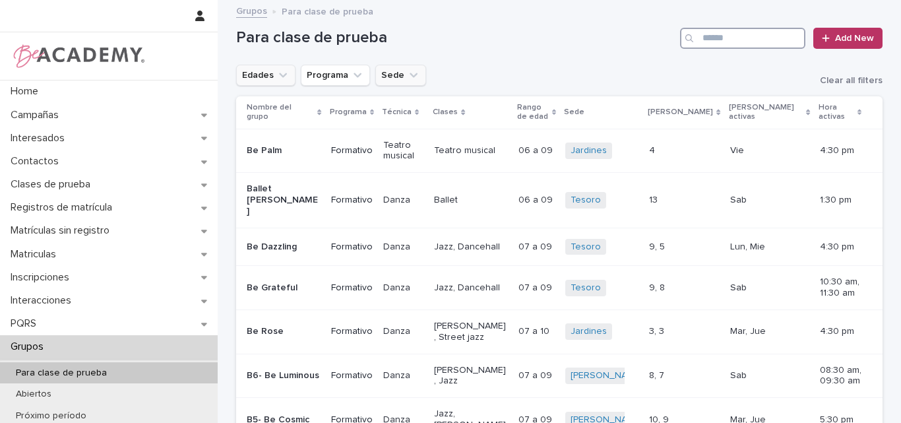
click at [761, 38] on input "Search" at bounding box center [742, 38] width 125 height 21
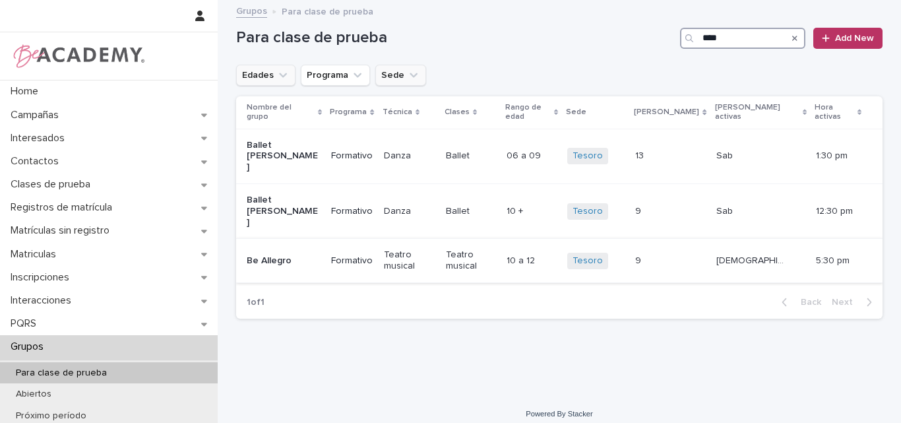
type input "****"
click at [304, 255] on p "Be Allegro" at bounding box center [283, 260] width 73 height 11
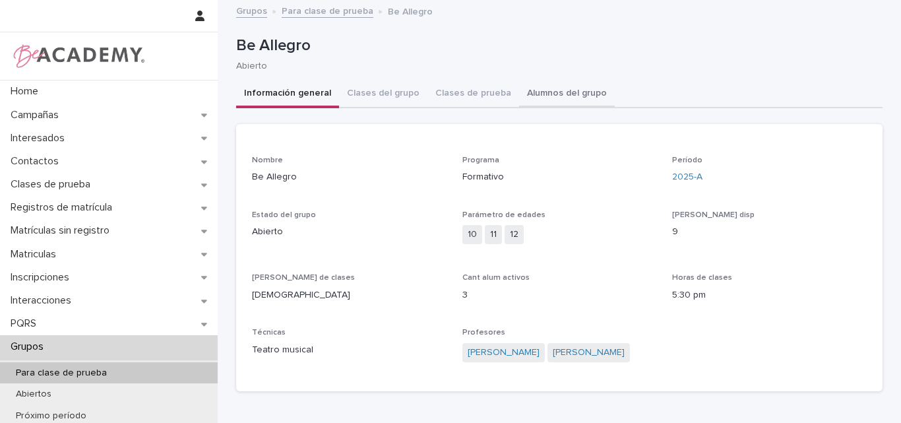
drag, startPoint x: 558, startPoint y: 88, endPoint x: 565, endPoint y: 94, distance: 9.3
click at [559, 88] on button "Alumnos del grupo" at bounding box center [567, 94] width 96 height 28
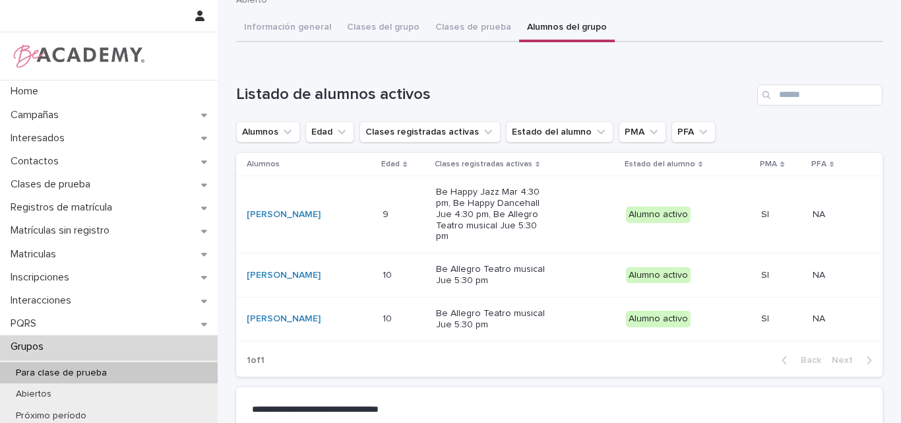
scroll to position [132, 0]
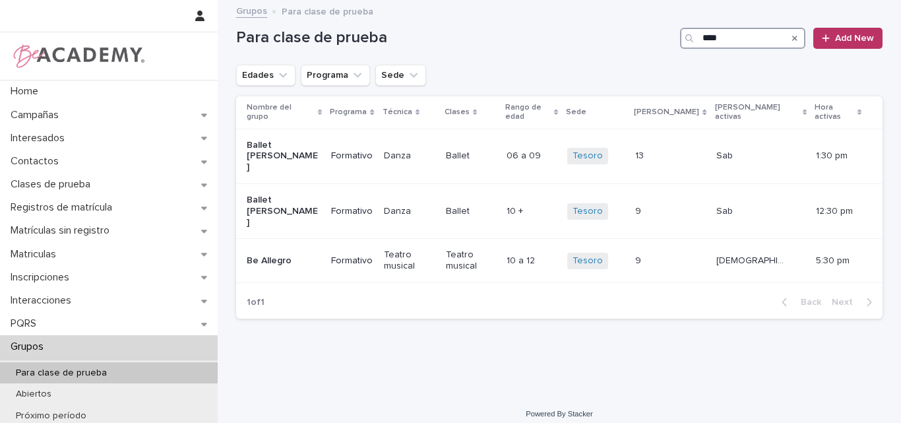
drag, startPoint x: 686, startPoint y: 42, endPoint x: 678, endPoint y: 42, distance: 7.9
click at [678, 42] on div "Para clase de prueba **** Add New" at bounding box center [559, 38] width 647 height 21
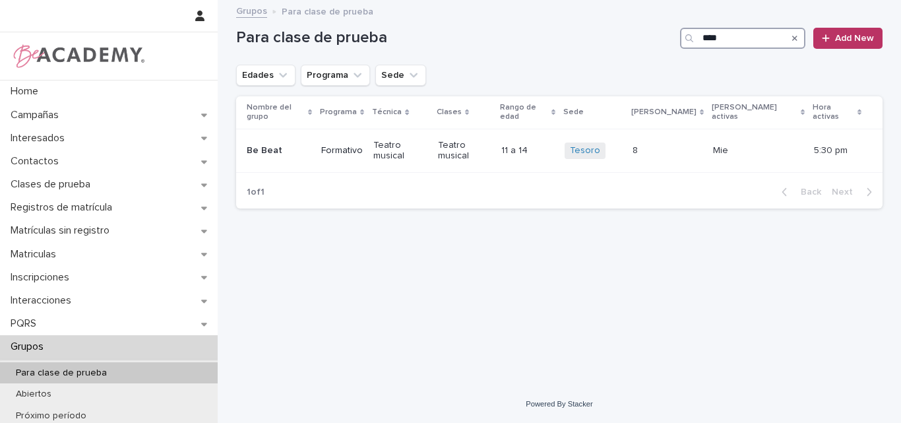
type input "****"
click at [310, 145] on p "Be Beat" at bounding box center [279, 150] width 64 height 11
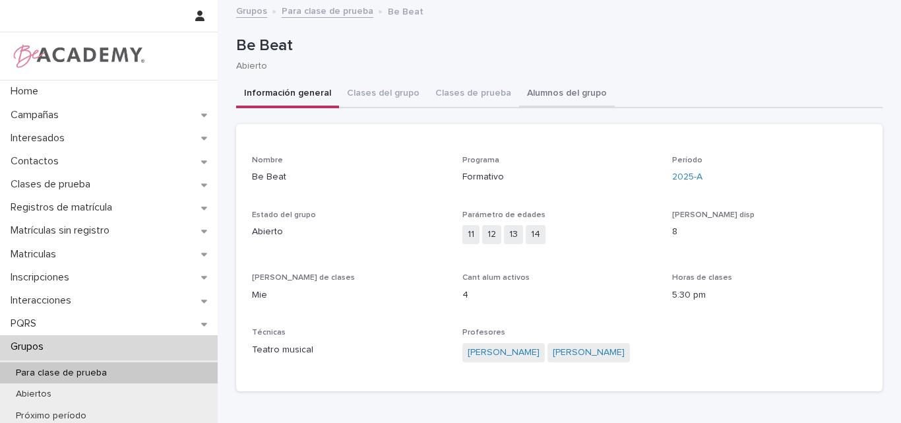
click at [565, 91] on button "Alumnos del grupo" at bounding box center [567, 94] width 96 height 28
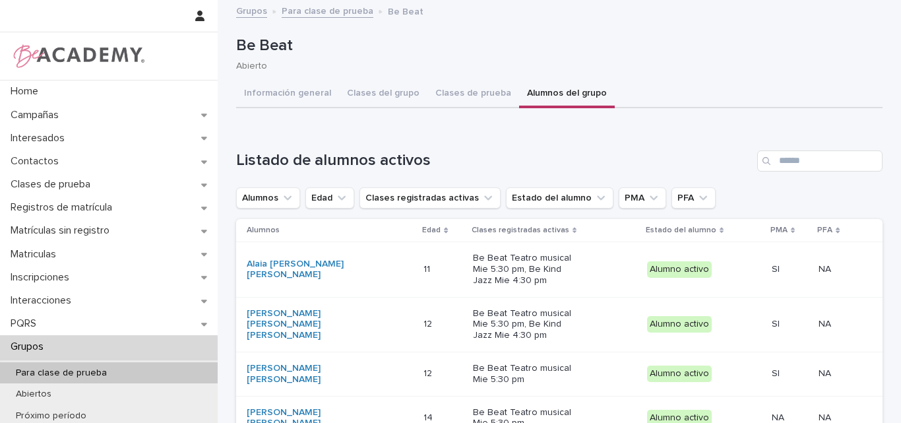
click at [316, 10] on link "Para clase de prueba" at bounding box center [328, 10] width 92 height 15
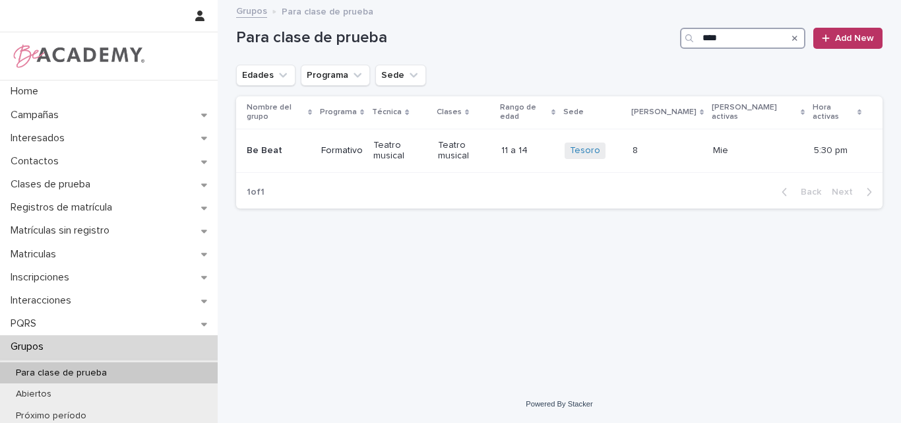
drag, startPoint x: 732, startPoint y: 38, endPoint x: 697, endPoint y: 39, distance: 35.6
click at [697, 39] on div "****" at bounding box center [742, 38] width 125 height 21
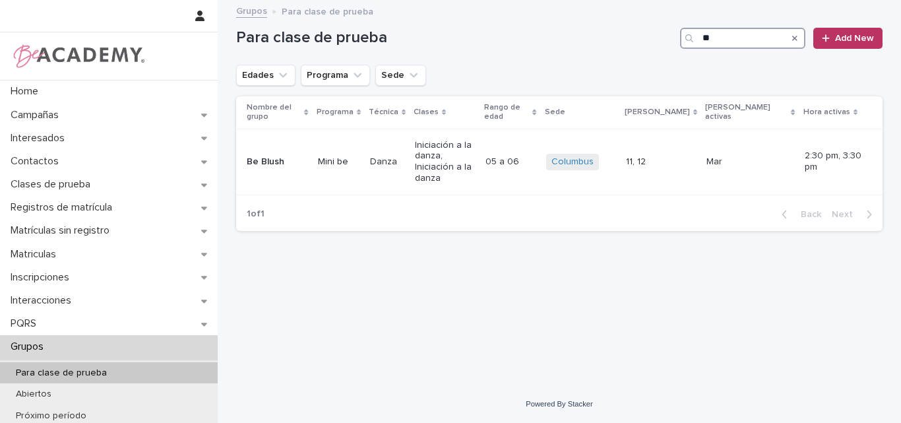
type input "*"
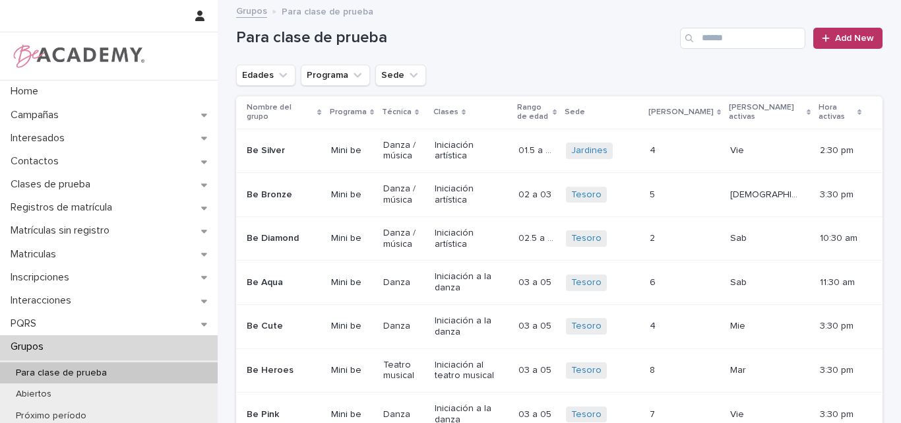
click at [57, 370] on p "Para clase de prueba" at bounding box center [61, 372] width 112 height 11
click at [278, 71] on icon "Edades" at bounding box center [282, 75] width 13 height 13
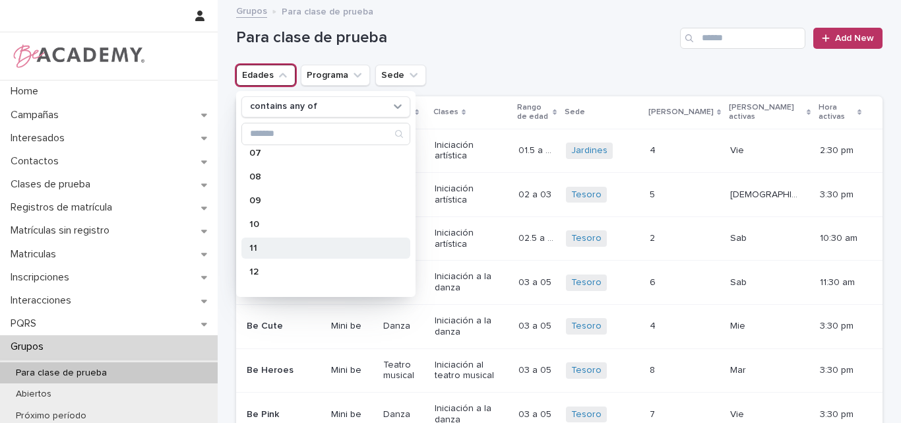
scroll to position [198, 0]
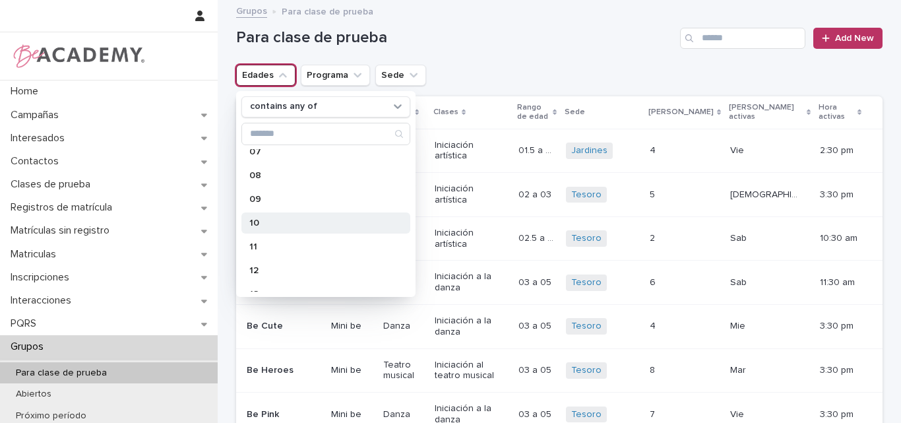
click at [271, 219] on p "10" at bounding box center [319, 222] width 140 height 9
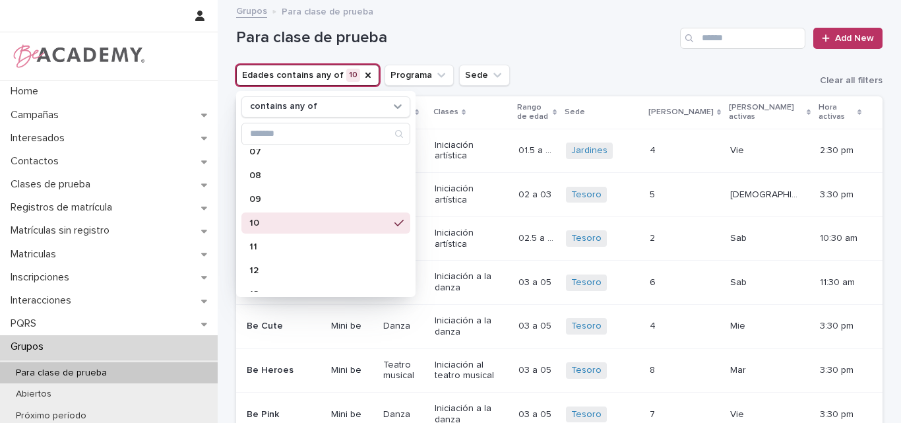
click at [519, 63] on div "Para clase de prueba Add New" at bounding box center [559, 32] width 647 height 63
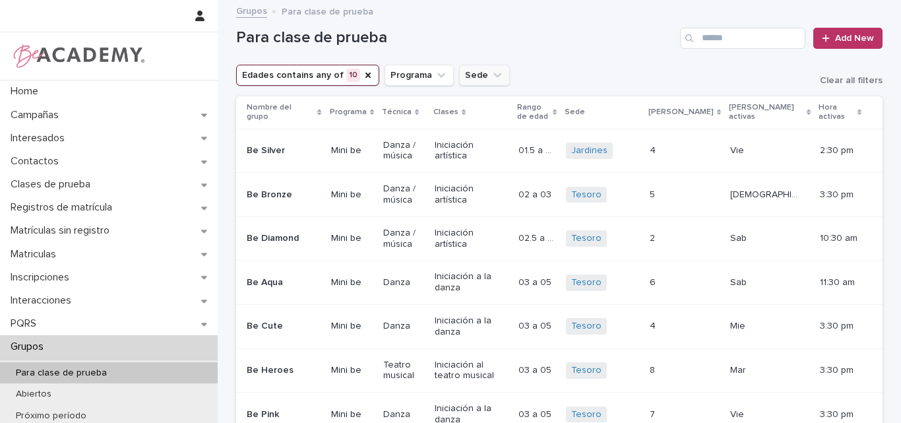
click at [491, 77] on icon "Sede" at bounding box center [497, 75] width 13 height 13
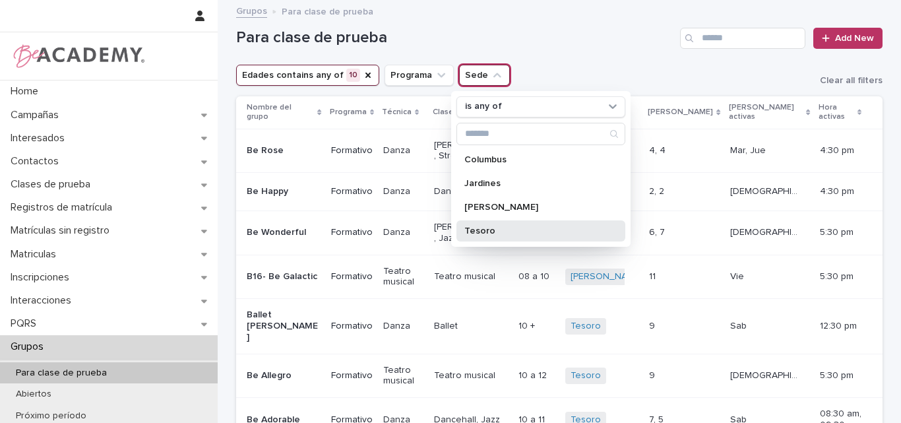
click at [488, 229] on p "Tesoro" at bounding box center [534, 230] width 140 height 9
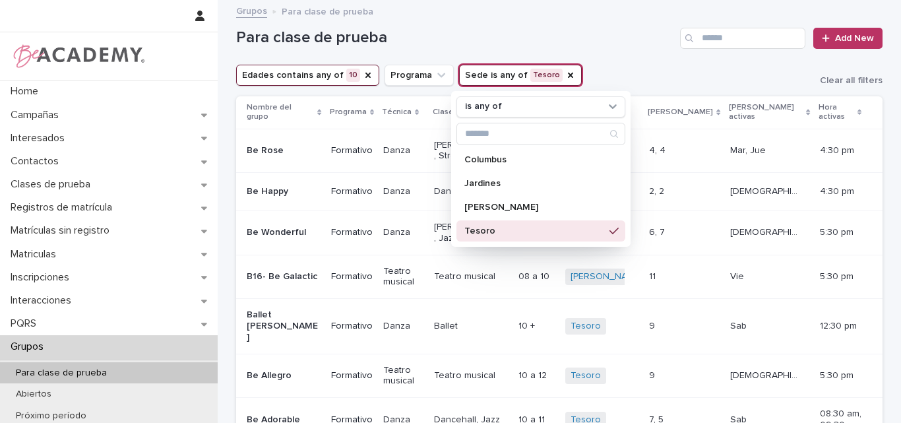
click at [579, 70] on div "Edades contains any of 10 Programa Sede is any of Tesoro is any of Columbus Jar…" at bounding box center [559, 75] width 647 height 21
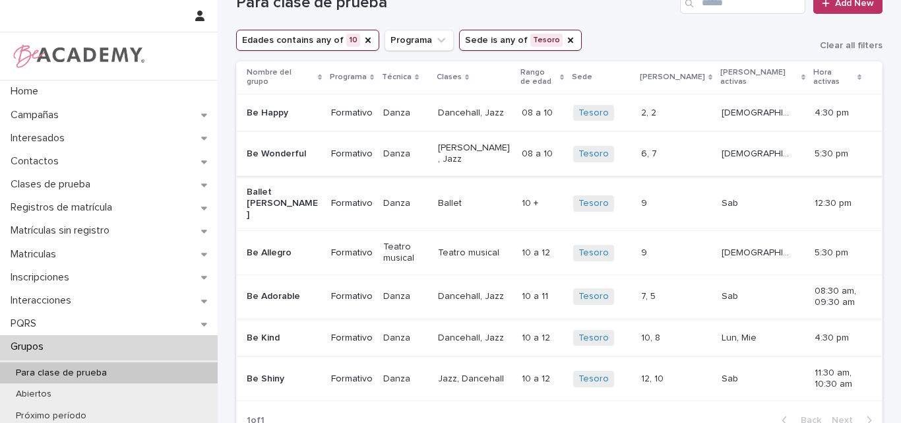
scroll to position [66, 0]
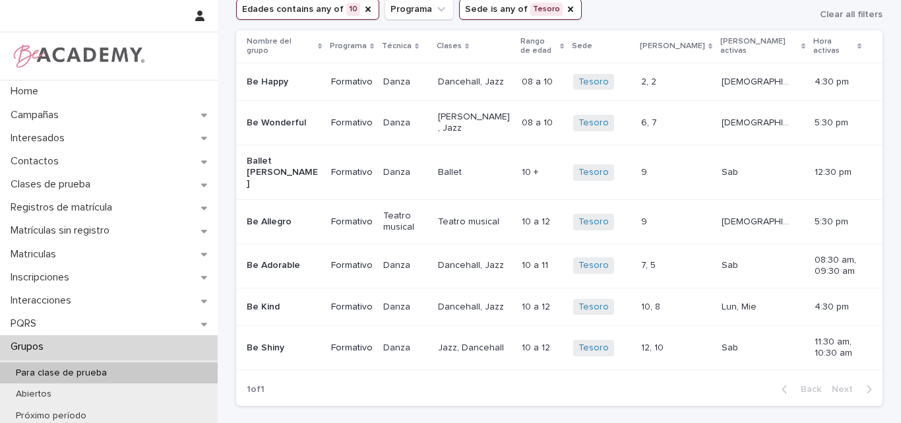
click at [296, 342] on p "Be Shiny" at bounding box center [283, 347] width 73 height 11
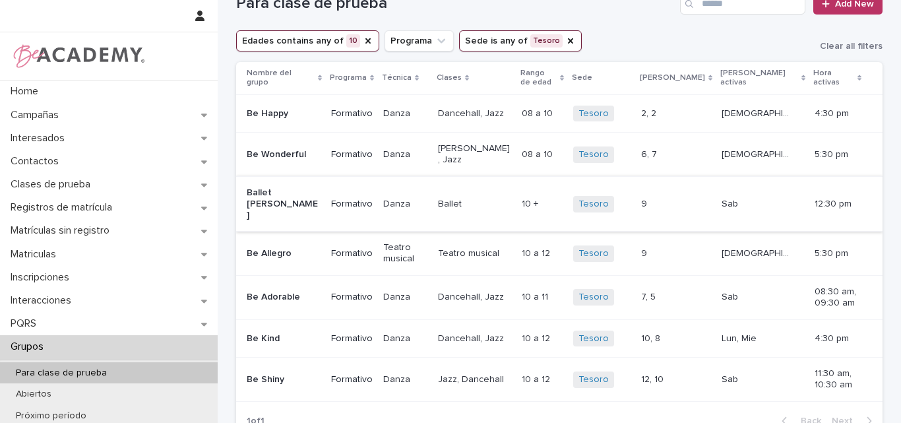
scroll to position [66, 0]
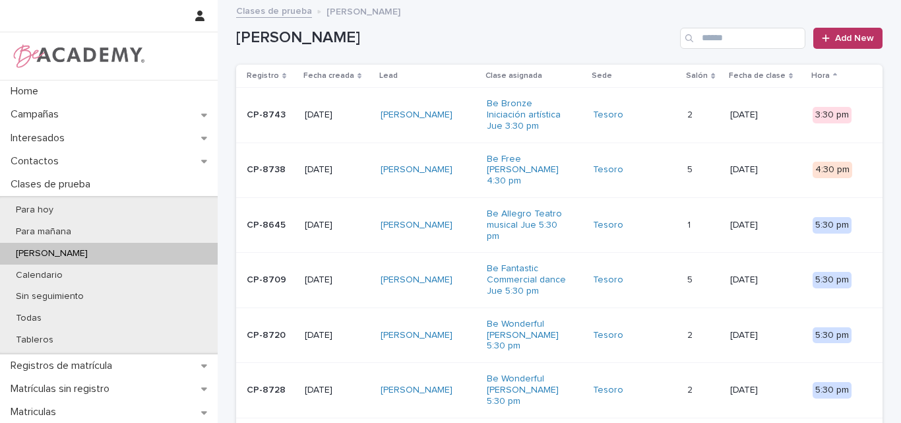
click at [267, 220] on p "CP-8645" at bounding box center [270, 225] width 47 height 11
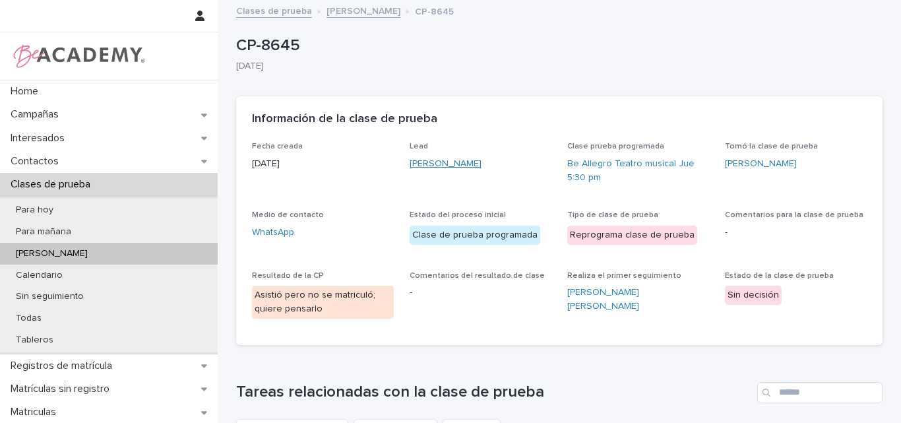
click at [468, 164] on link "[PERSON_NAME]" at bounding box center [446, 164] width 72 height 14
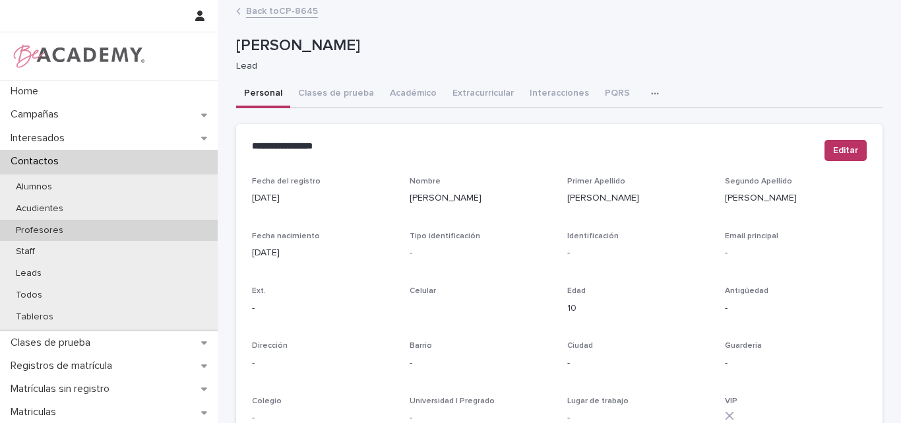
scroll to position [66, 0]
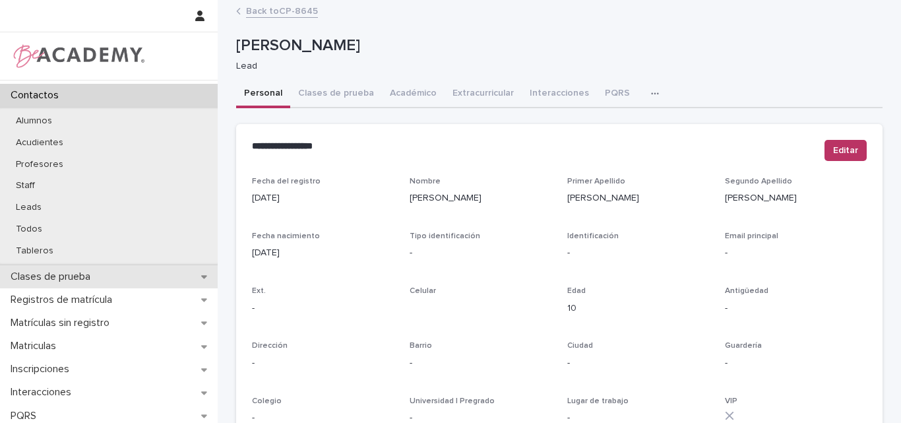
click at [96, 280] on p "Clases de prueba" at bounding box center [53, 276] width 96 height 13
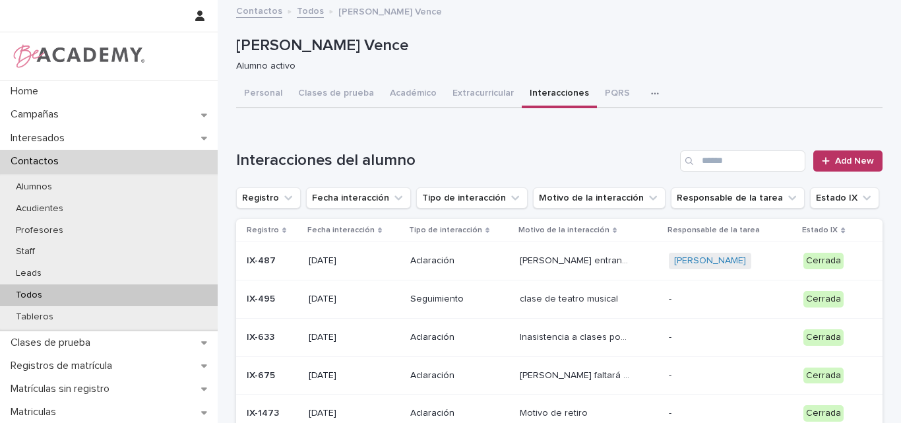
click at [52, 294] on div "Todos" at bounding box center [109, 295] width 218 height 22
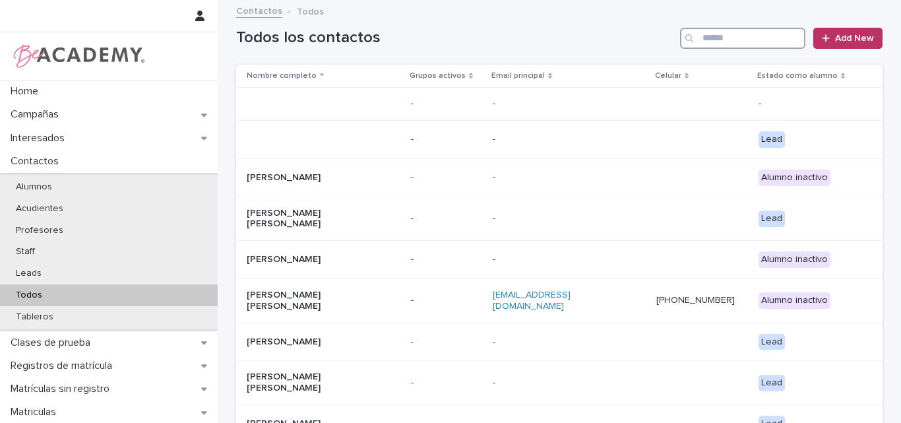
click at [761, 34] on input "Search" at bounding box center [742, 38] width 125 height 21
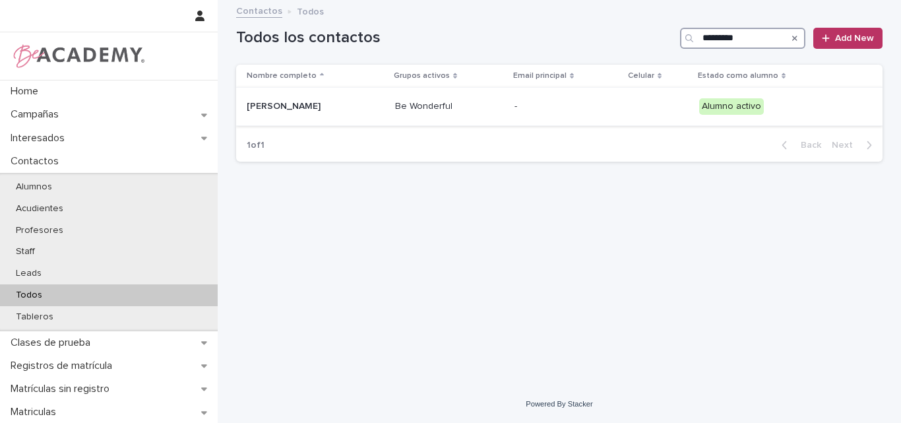
type input "*********"
click at [313, 98] on div "Camila Pareja Ruiz" at bounding box center [313, 105] width 132 height 14
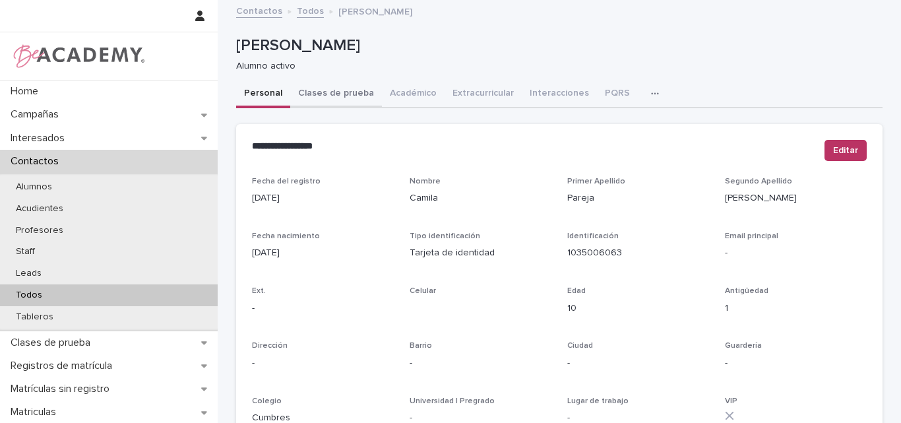
click at [337, 95] on button "Clases de prueba" at bounding box center [336, 94] width 92 height 28
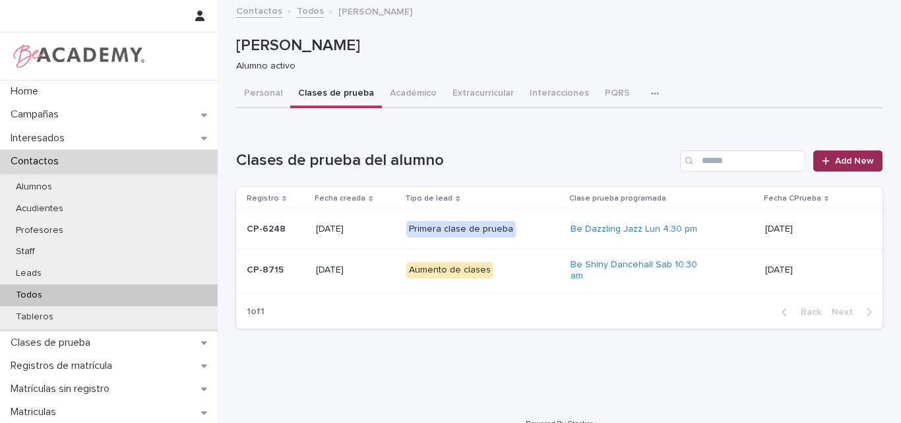
click at [837, 159] on span "Add New" at bounding box center [854, 160] width 39 height 9
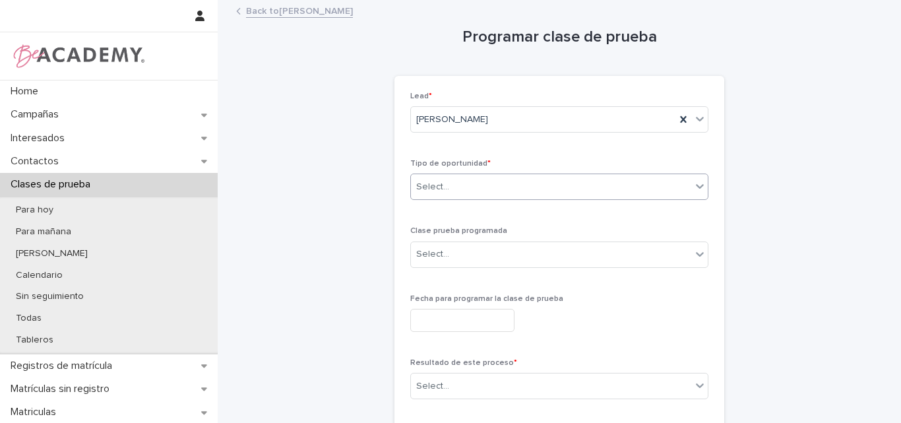
click at [491, 187] on div "Select..." at bounding box center [551, 187] width 280 height 22
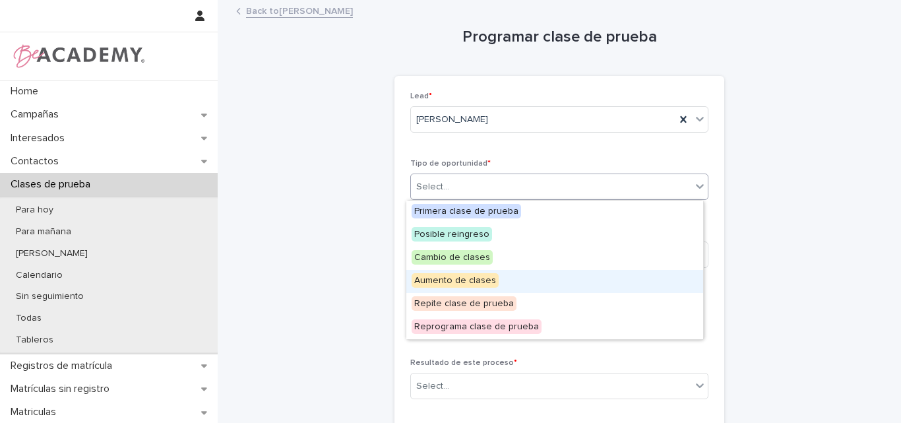
click at [463, 276] on span "Aumento de clases" at bounding box center [455, 280] width 87 height 15
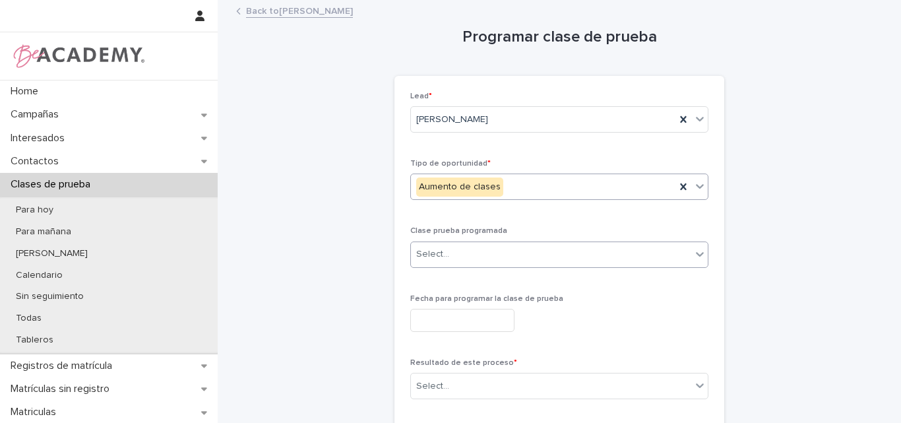
click at [468, 252] on div "Select..." at bounding box center [551, 254] width 280 height 22
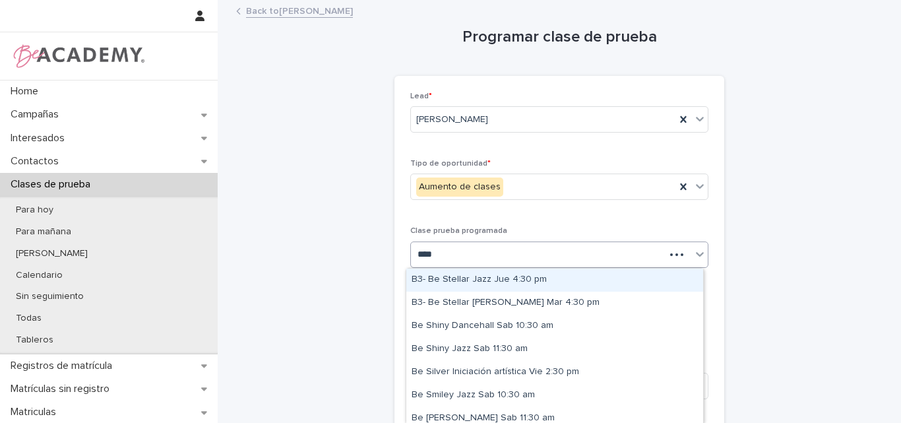
type input "*****"
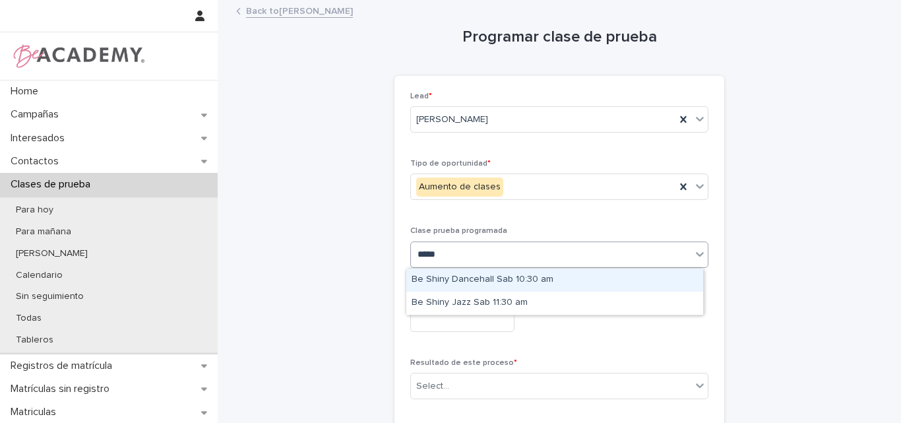
drag, startPoint x: 476, startPoint y: 281, endPoint x: 507, endPoint y: 281, distance: 30.3
click at [477, 282] on div "Be Shiny Dancehall Sab 10:30 am" at bounding box center [554, 280] width 297 height 23
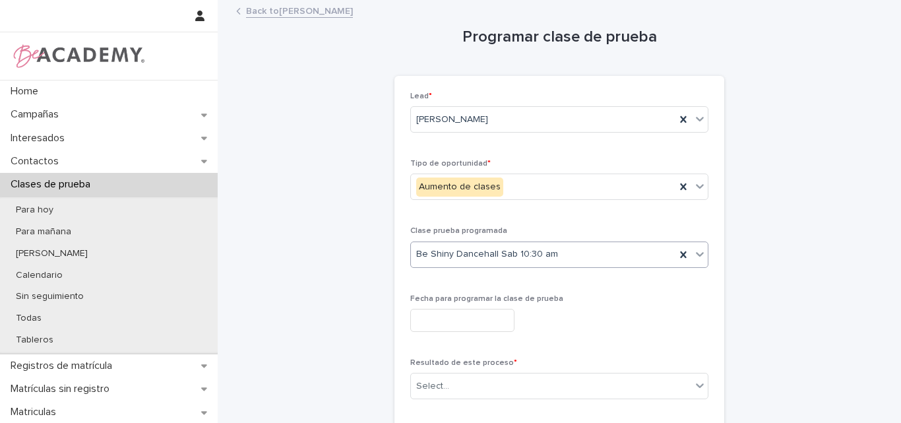
click at [515, 325] on input "text" at bounding box center [462, 320] width 104 height 23
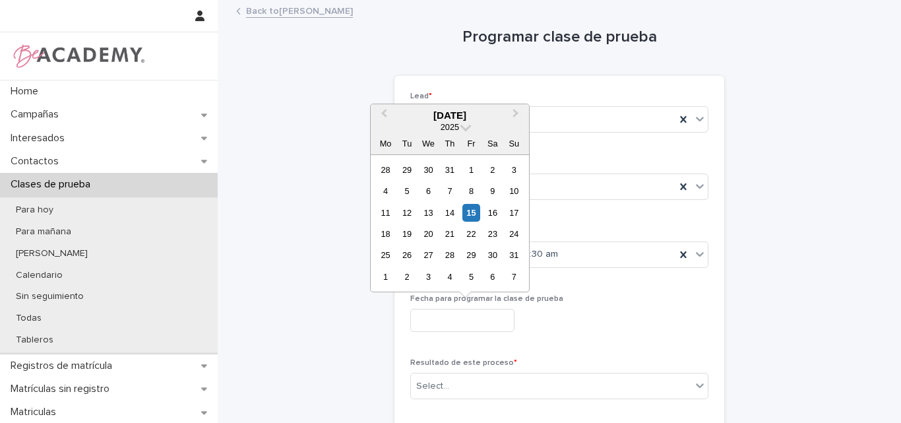
click at [493, 202] on div "11 12 13 14 15 16 17" at bounding box center [450, 212] width 150 height 21
click at [487, 212] on div "16" at bounding box center [493, 213] width 18 height 18
type input "**********"
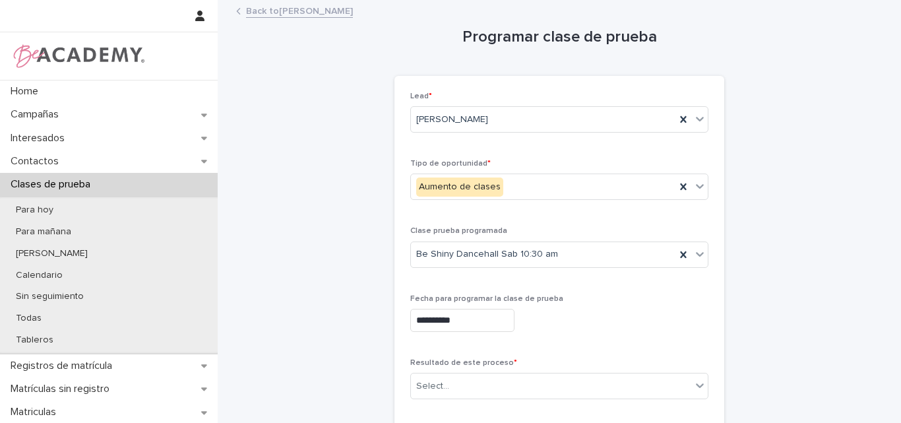
scroll to position [66, 0]
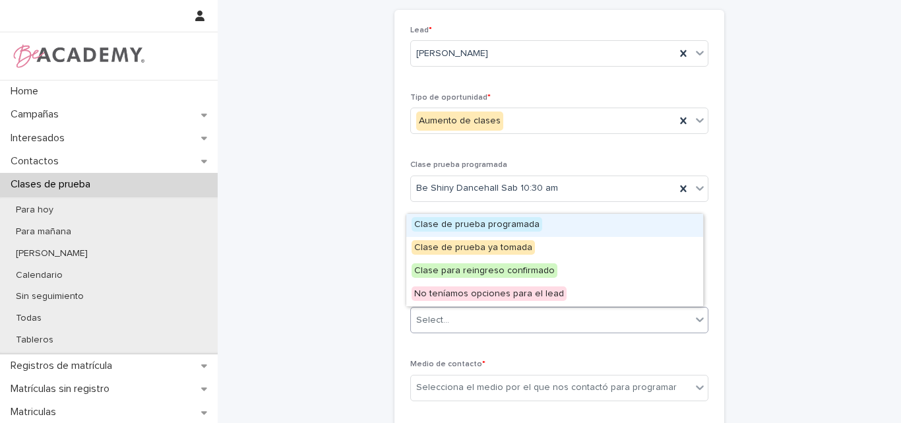
click at [507, 319] on div "Select..." at bounding box center [551, 320] width 280 height 22
click at [503, 224] on span "Clase de prueba programada" at bounding box center [477, 224] width 131 height 15
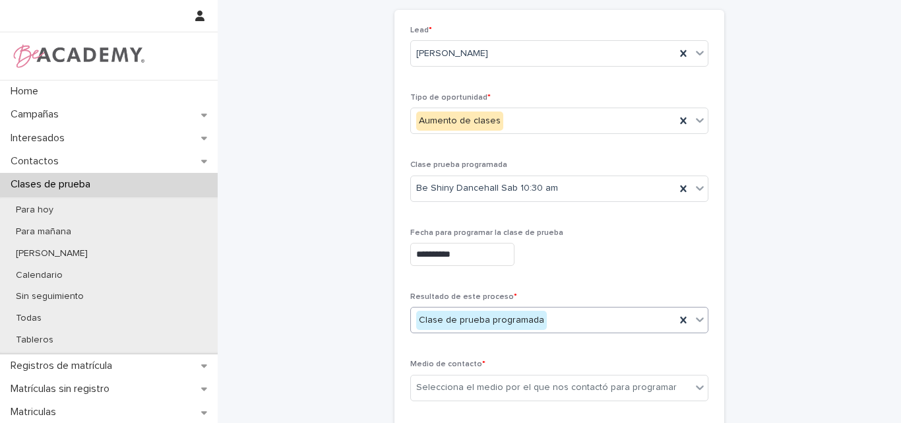
scroll to position [132, 0]
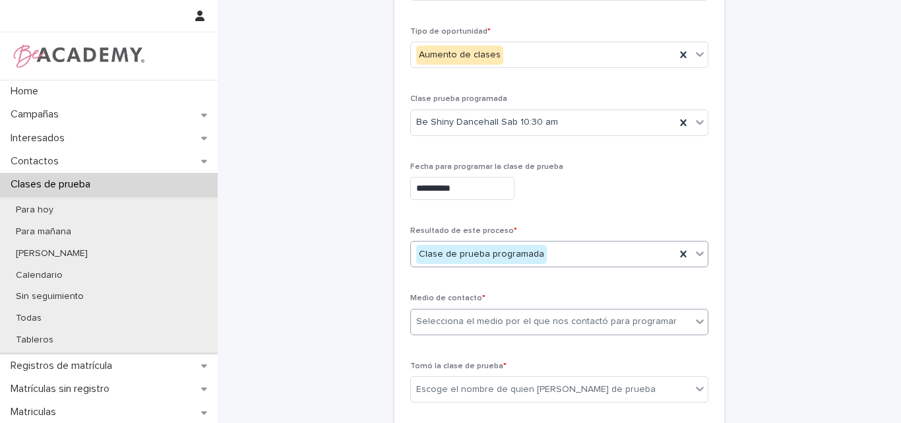
click at [536, 323] on div "Selecciona el medio por el que nos contactó para programar" at bounding box center [546, 322] width 261 height 14
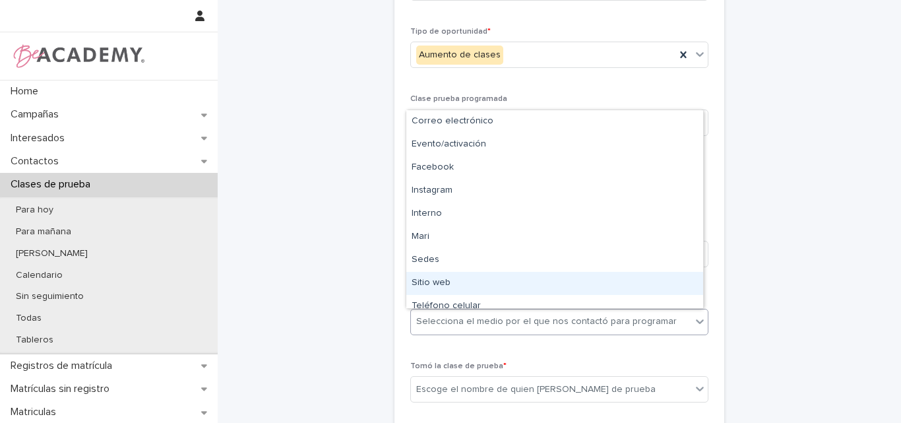
click at [461, 277] on div "Sitio web" at bounding box center [554, 283] width 297 height 23
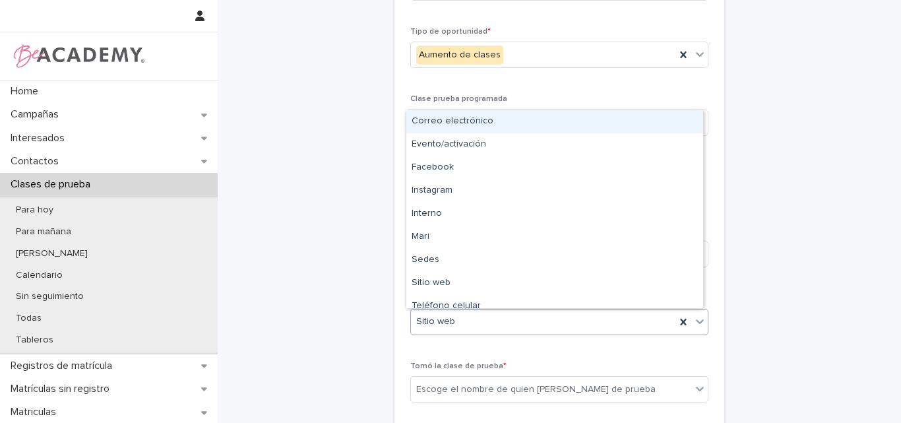
click at [491, 323] on div "Sitio web" at bounding box center [543, 322] width 265 height 22
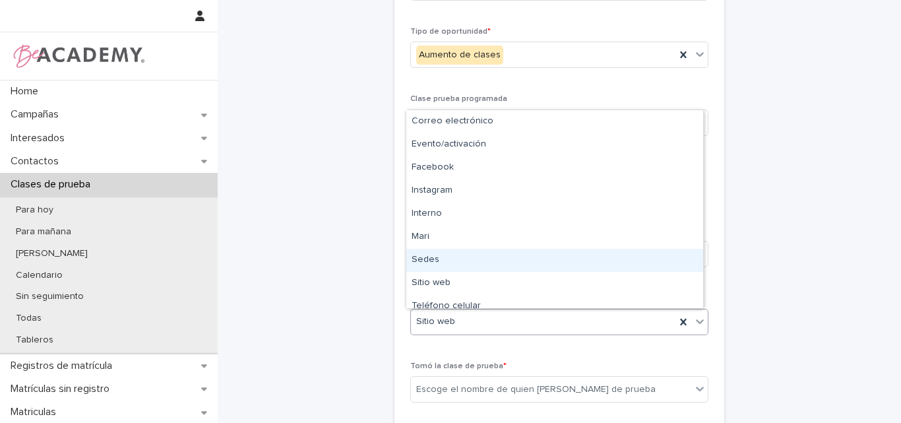
click at [433, 257] on div "Sedes" at bounding box center [554, 260] width 297 height 23
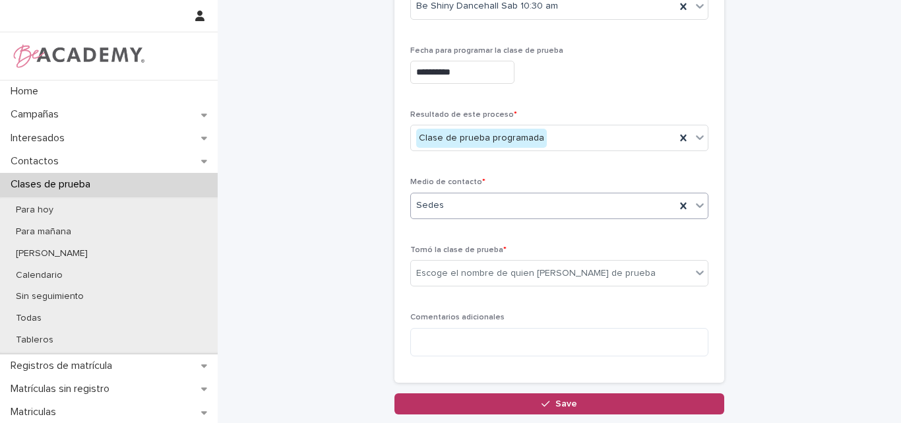
scroll to position [264, 0]
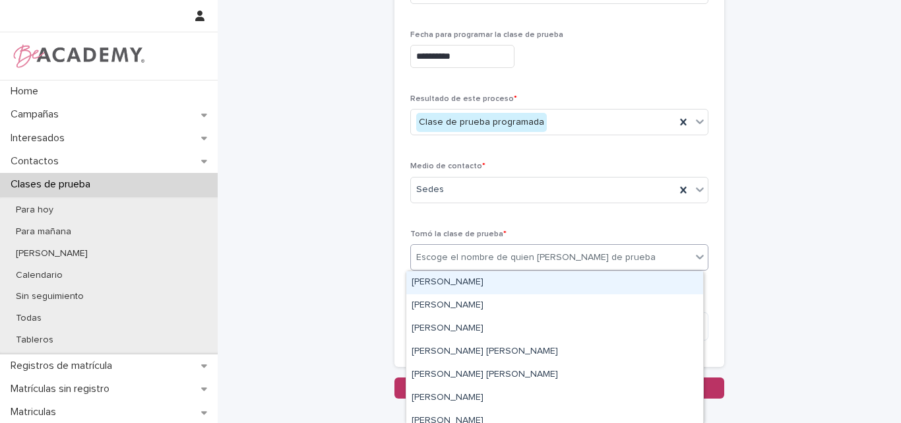
click at [551, 259] on div "Escoge el nombre de quien toma la clase de prueba" at bounding box center [535, 258] width 239 height 14
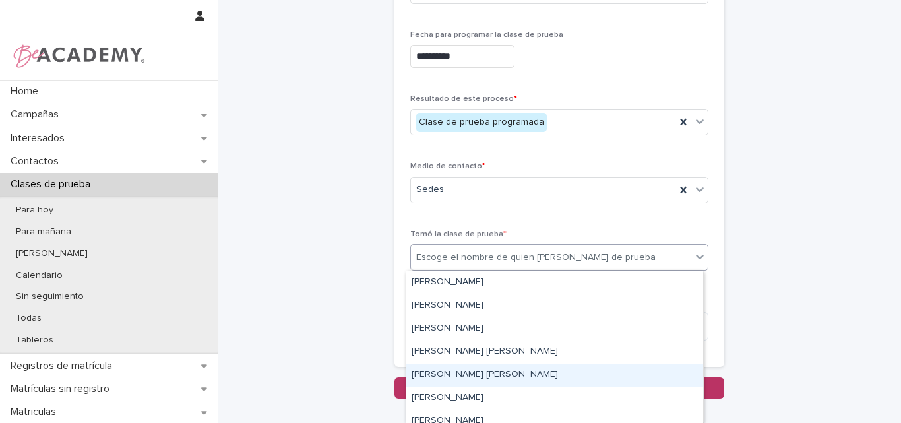
click at [478, 373] on div "[PERSON_NAME] [PERSON_NAME]" at bounding box center [554, 375] width 297 height 23
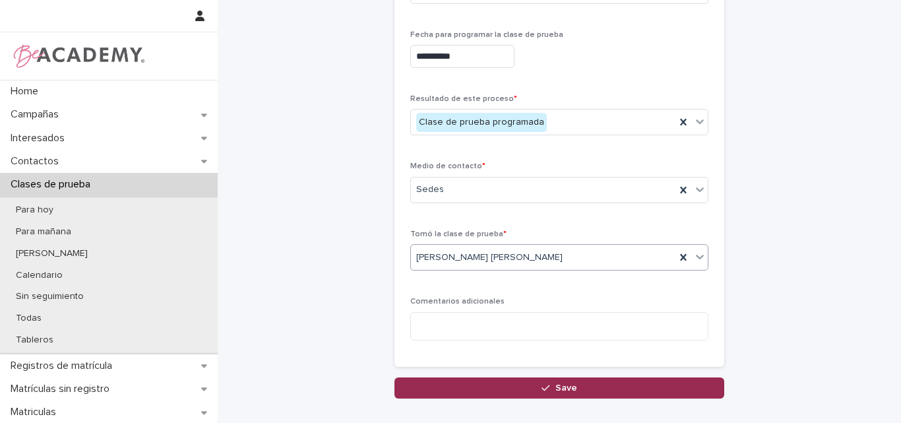
click at [549, 389] on div "button" at bounding box center [548, 387] width 13 height 9
